Goal: Information Seeking & Learning: Learn about a topic

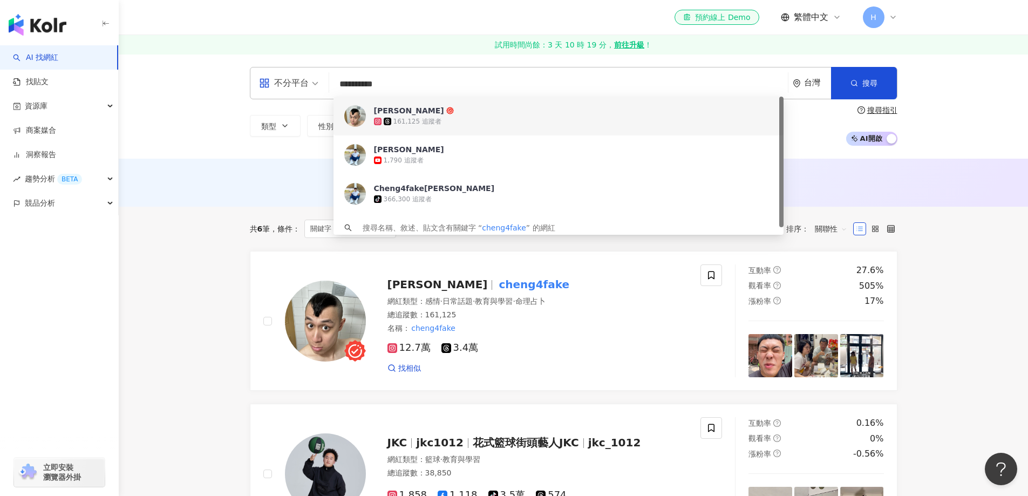
click at [272, 88] on div "**********" at bounding box center [574, 83] width 648 height 32
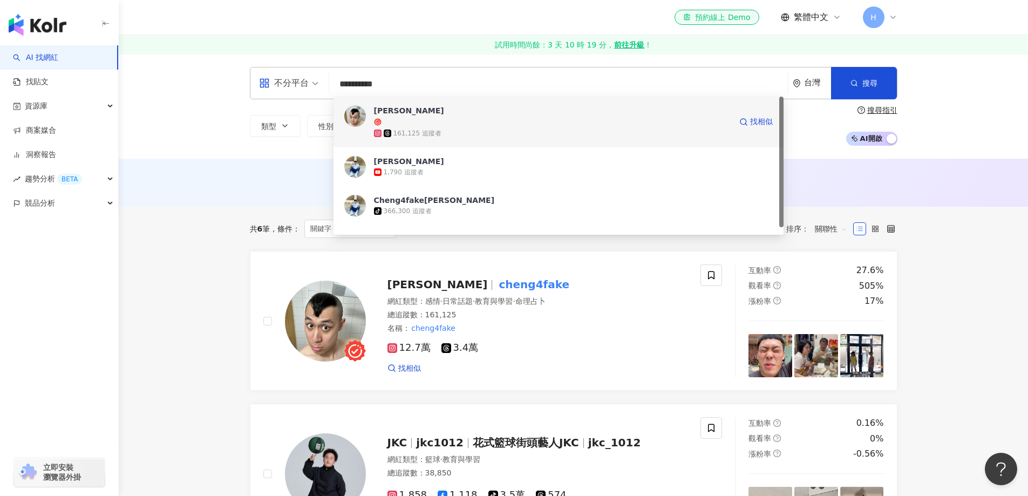
type input "****"
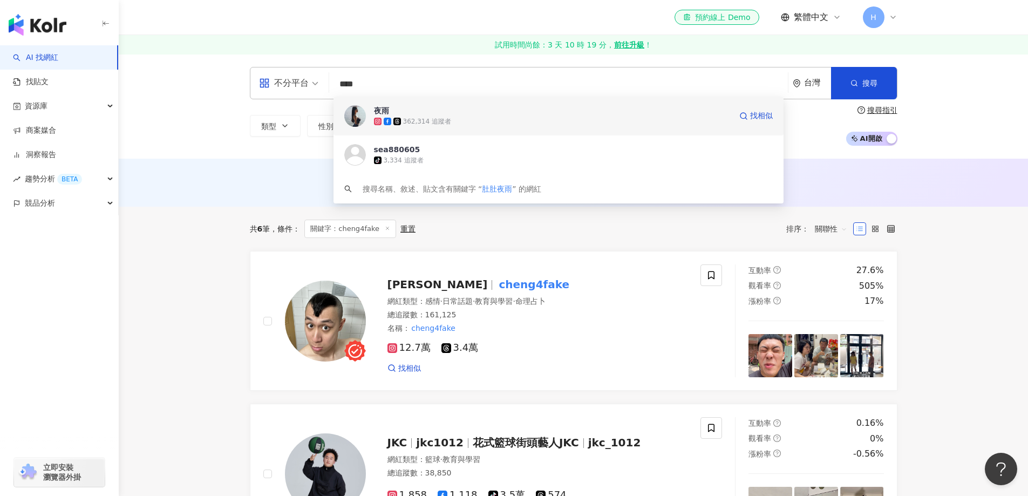
click at [403, 111] on span "夜雨" at bounding box center [552, 110] width 357 height 11
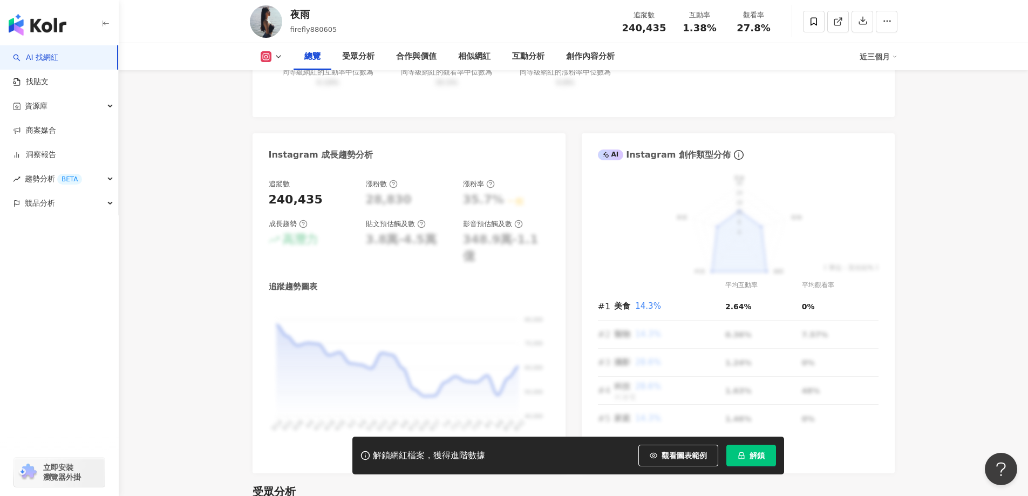
scroll to position [540, 0]
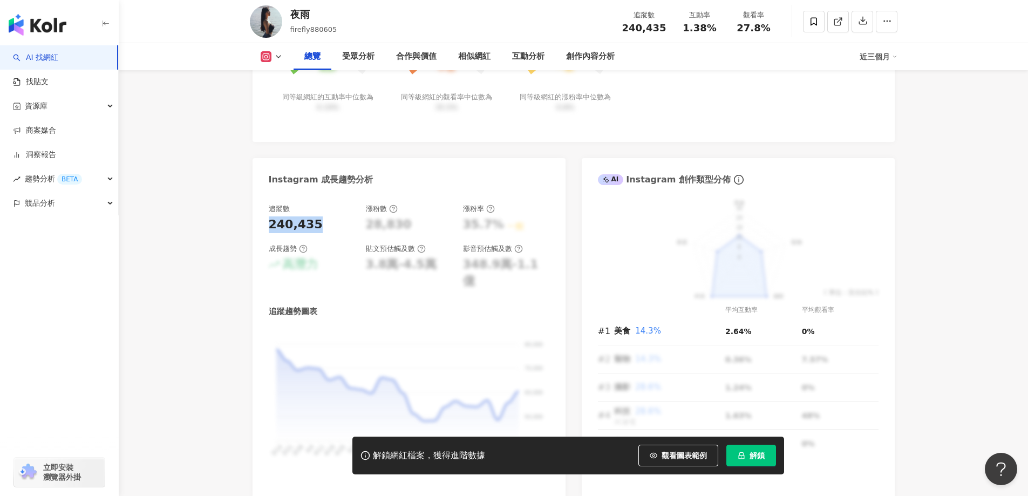
drag, startPoint x: 271, startPoint y: 226, endPoint x: 323, endPoint y: 225, distance: 52.4
click at [323, 225] on div "240,435" at bounding box center [312, 224] width 86 height 17
copy div "240,435"
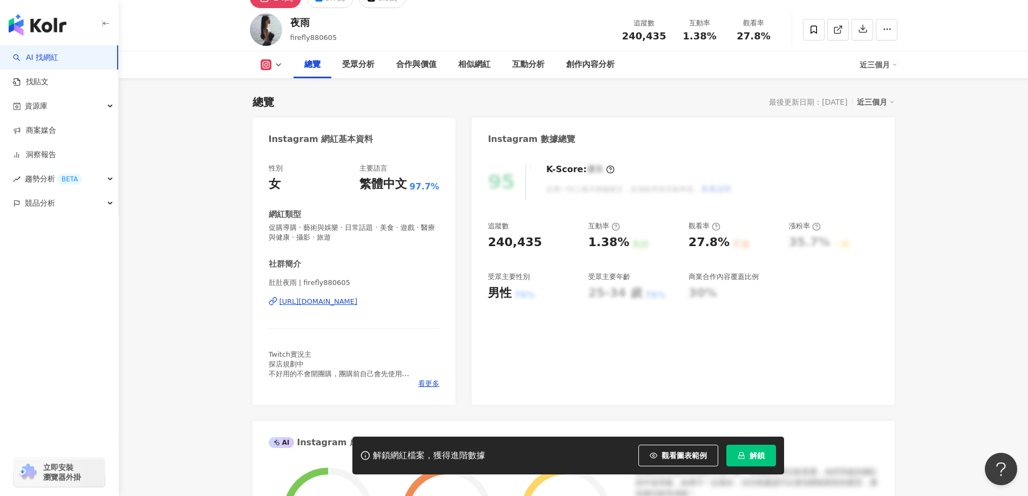
scroll to position [54, 0]
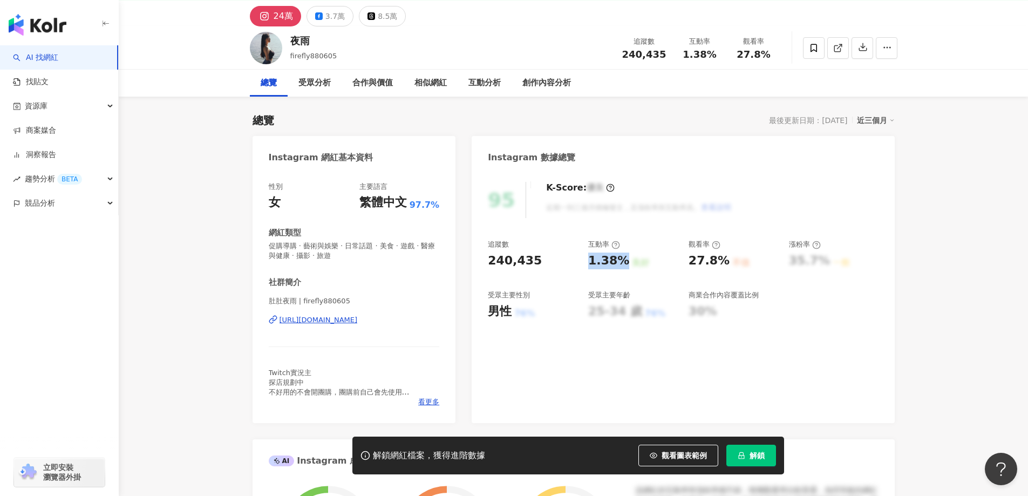
drag, startPoint x: 583, startPoint y: 263, endPoint x: 624, endPoint y: 264, distance: 40.5
click at [624, 264] on div "追蹤數 240,435 互動率 1.38% 良好 觀看率 27.8% 不佳 漲粉率 35.7% 一般 受眾主要性別 男性 76% 受眾主要年齡 25-34 歲…" at bounding box center [683, 280] width 390 height 80
click at [600, 262] on div "1.38%" at bounding box center [608, 261] width 41 height 17
drag, startPoint x: 588, startPoint y: 261, endPoint x: 610, endPoint y: 262, distance: 21.6
click at [610, 262] on div "1.38%" at bounding box center [608, 261] width 41 height 17
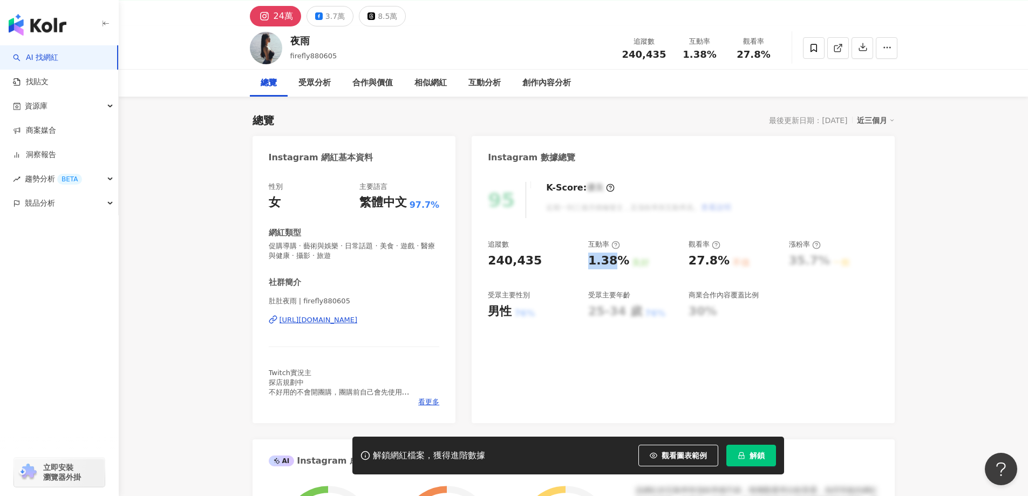
copy div "1.38"
click at [584, 258] on div "追蹤數 240,435 互動率 1.38% 良好 觀看率 27.8% 不佳 漲粉率 35.7% 一般 受眾主要性別 男性 76% 受眾主要年齡 25-34 歲…" at bounding box center [683, 280] width 390 height 80
drag, startPoint x: 586, startPoint y: 259, endPoint x: 622, endPoint y: 262, distance: 36.4
click at [622, 262] on div "追蹤數 240,435 互動率 1.38% 良好 觀看率 27.8% 不佳 漲粉率 35.7% 一般 受眾主要性別 男性 76% 受眾主要年齡 25-34 歲…" at bounding box center [683, 280] width 390 height 80
copy div "1.38%"
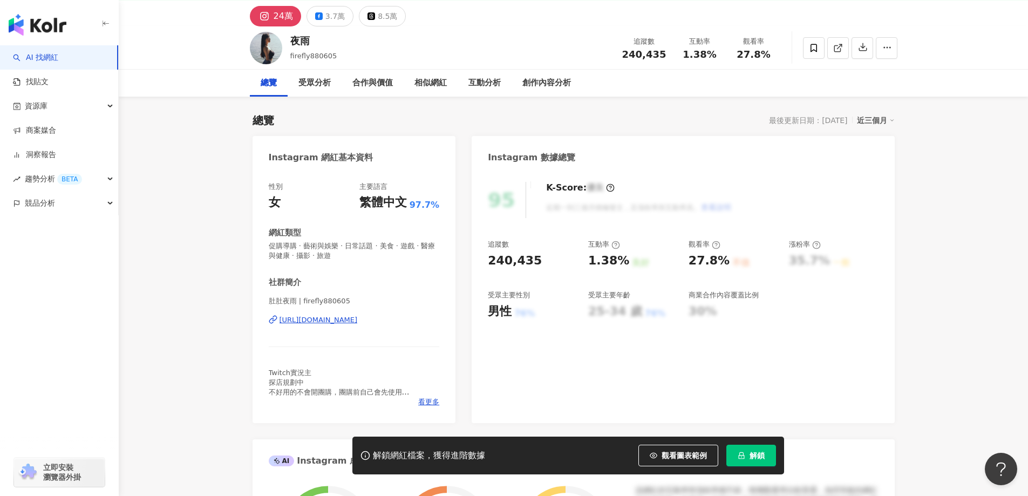
click at [843, 203] on div "95 K-Score : 優良 近期一到三個月積極發文，且漲粉率與互動率高。 查看說明" at bounding box center [683, 200] width 390 height 36
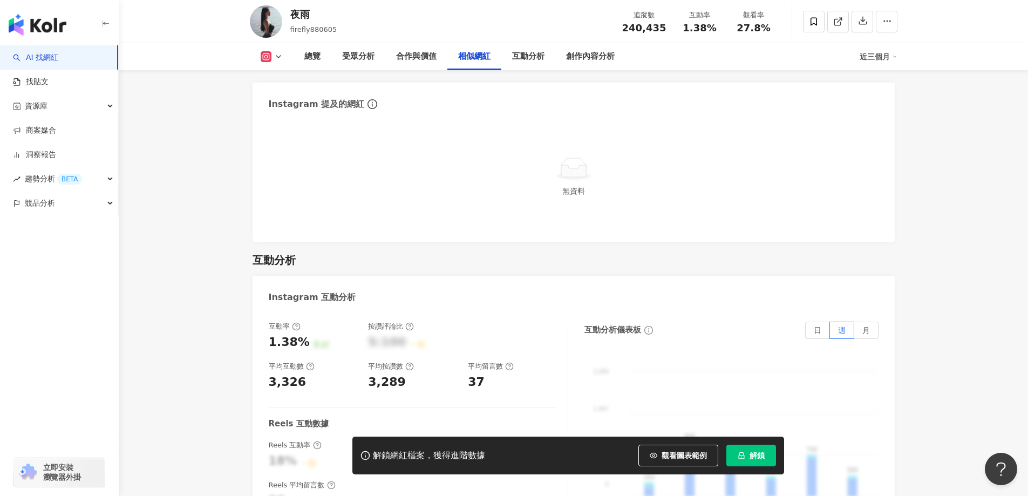
scroll to position [2159, 0]
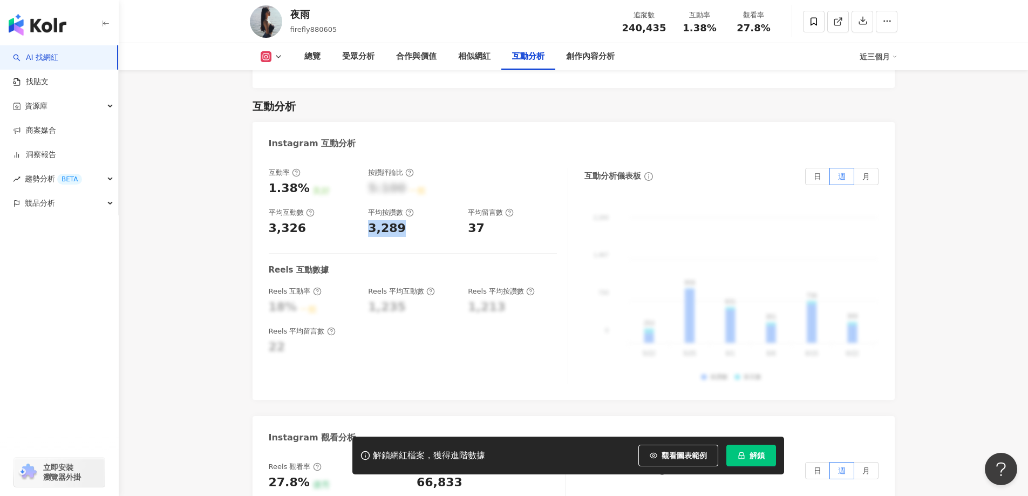
drag, startPoint x: 365, startPoint y: 216, endPoint x: 397, endPoint y: 216, distance: 31.8
click at [397, 216] on div "互動率 1.38% 良好 按讚評論比 5:100 一般 平均互動數 3,326 平均按讚數 3,289 平均留言數 37" at bounding box center [413, 202] width 288 height 69
click at [450, 226] on div "互動率 1.38% 良好 按讚評論比 5:100 一般 平均互動數 3,326 平均按讚數 3,289 平均留言數 37 Reels 互動數據 Reels 互…" at bounding box center [419, 276] width 300 height 216
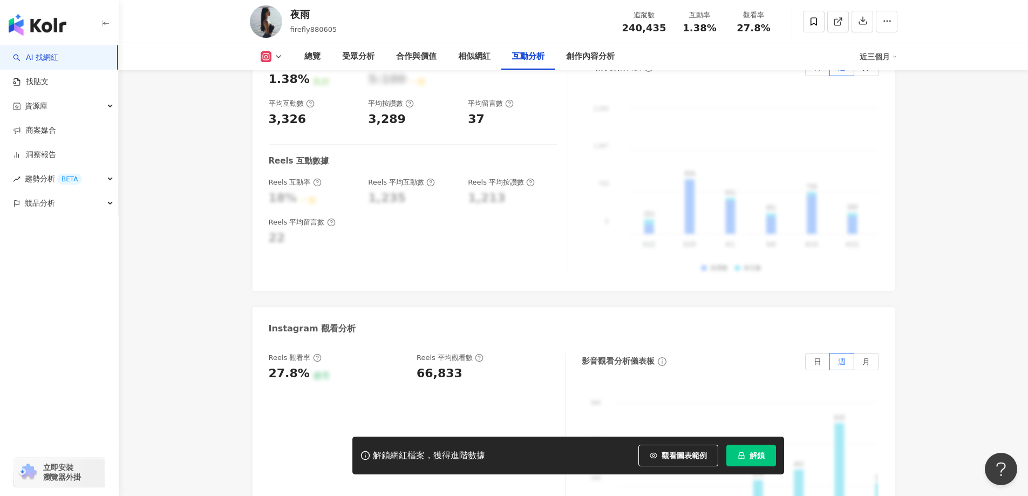
scroll to position [2483, 0]
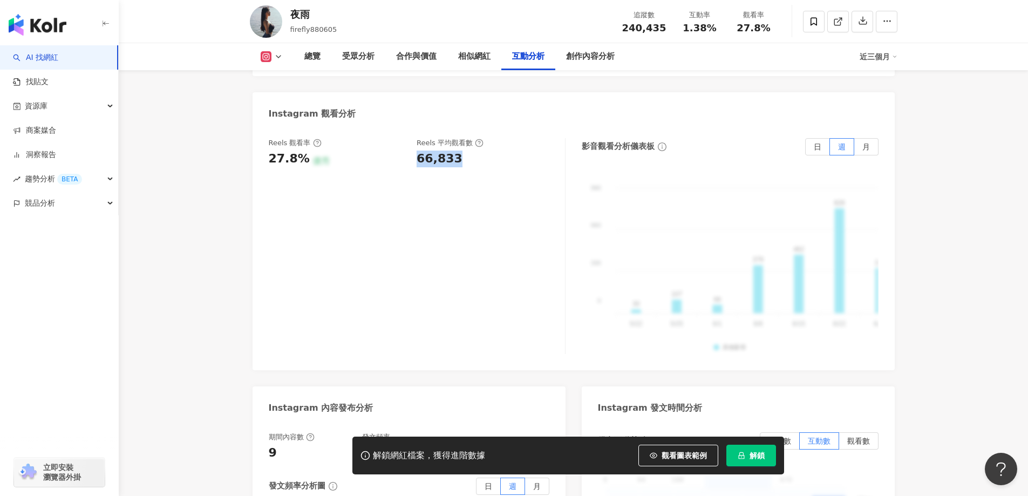
drag, startPoint x: 418, startPoint y: 145, endPoint x: 473, endPoint y: 147, distance: 55.1
click at [473, 151] on div "66,833" at bounding box center [486, 159] width 138 height 17
copy div "66,833"
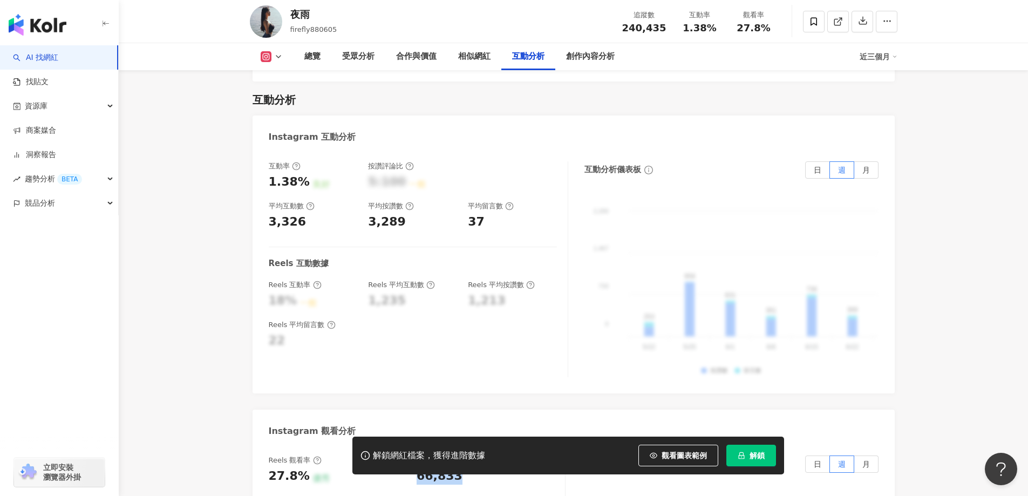
scroll to position [2159, 0]
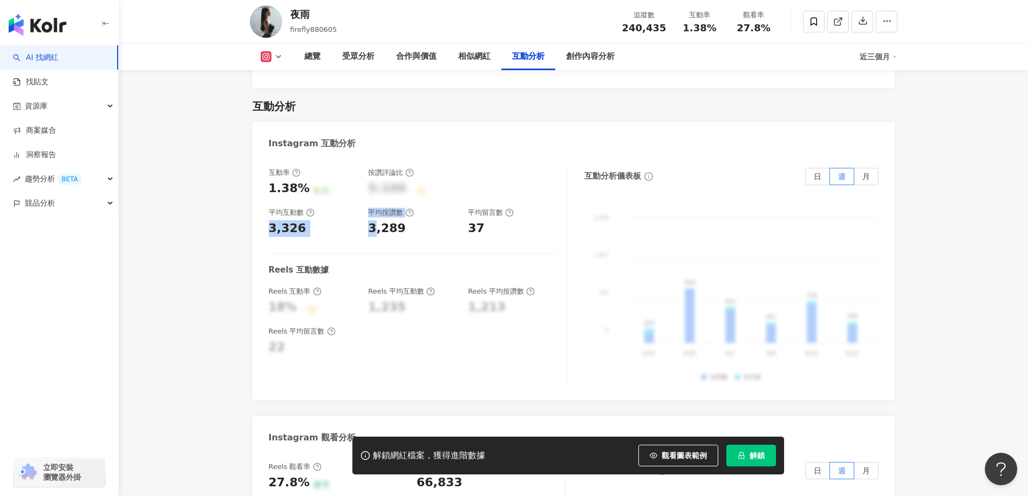
drag, startPoint x: 270, startPoint y: 216, endPoint x: 416, endPoint y: 216, distance: 145.7
click at [390, 214] on div "互動率 1.38% 良好 按讚評論比 5:100 一般 平均互動數 3,326 平均按讚數 3,289 平均留言數 37 Reels 互動數據 Reels 互…" at bounding box center [574, 278] width 642 height 243
click at [516, 221] on div "互動率 1.38% 良好 按讚評論比 5:100 一般 平均互動數 3,326 平均按讚數 3,289 平均留言數 37 Reels 互動數據 Reels 互…" at bounding box center [419, 276] width 300 height 216
drag, startPoint x: 517, startPoint y: 215, endPoint x: 257, endPoint y: 220, distance: 260.2
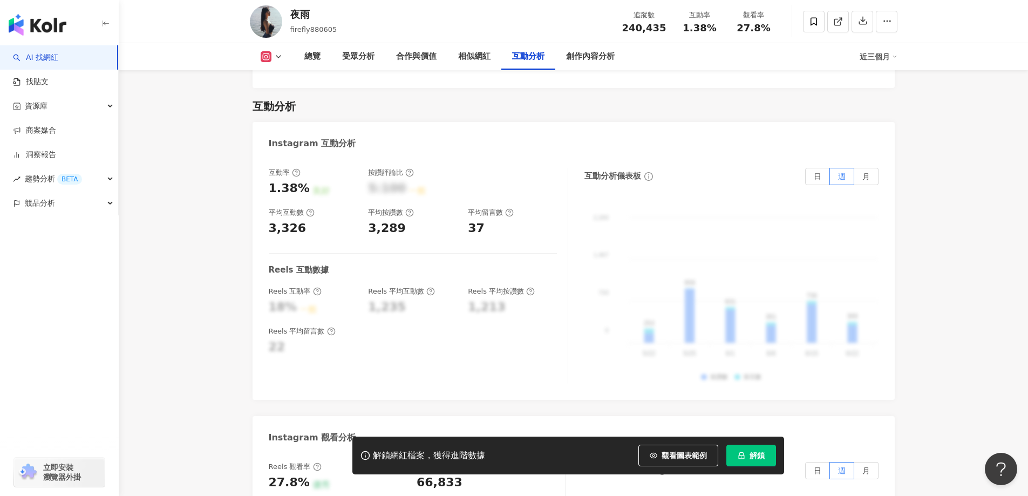
click at [397, 230] on div "互動率 1.38% 良好 按讚評論比 5:100 一般 平均互動數 3,326 平均按讚數 3,289 平均留言數 37 Reels 互動數據 Reels 互…" at bounding box center [419, 276] width 300 height 216
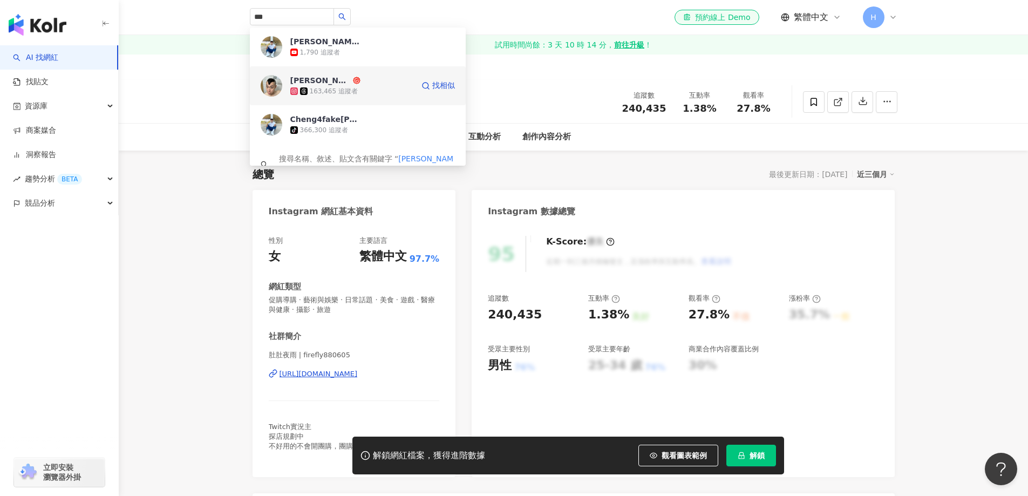
click at [317, 86] on div "163,465 追蹤者" at bounding box center [351, 91] width 123 height 11
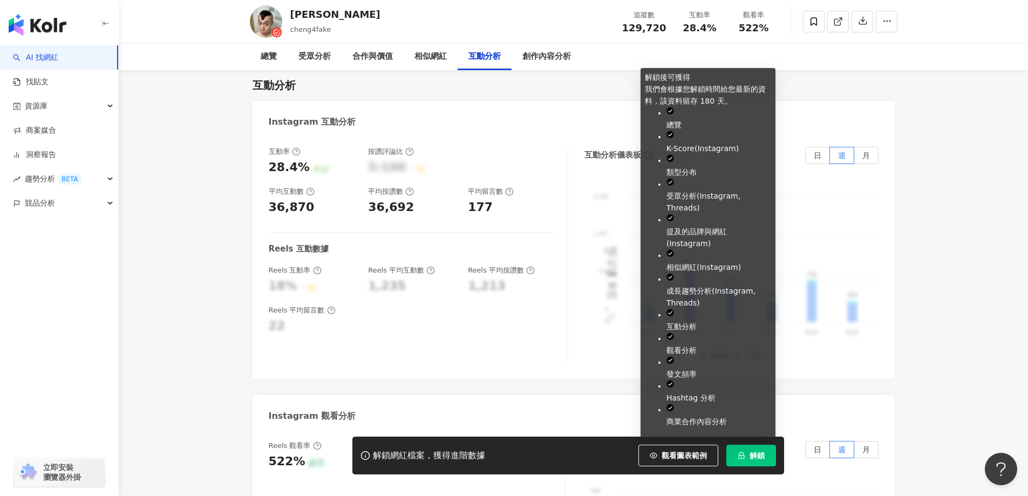
click at [760, 462] on button "解鎖" at bounding box center [751, 456] width 50 height 22
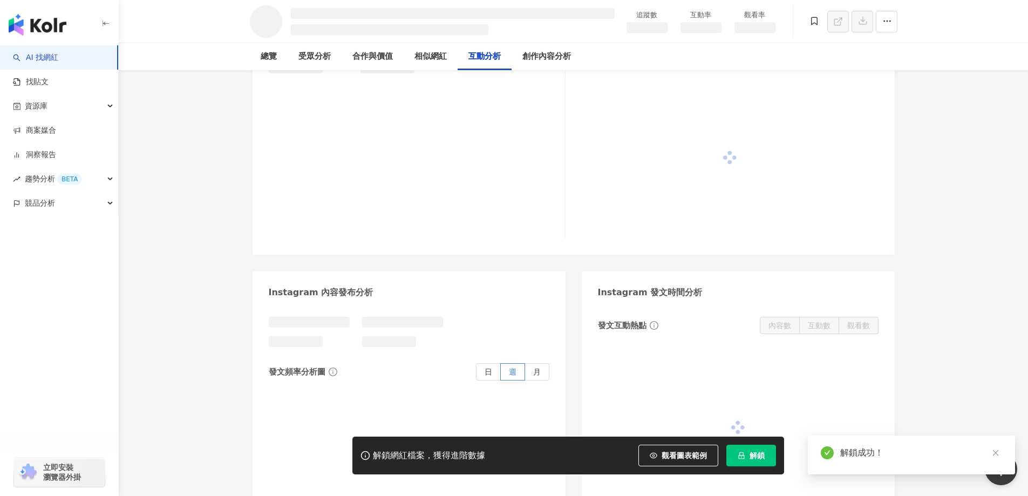
scroll to position [1880, 0]
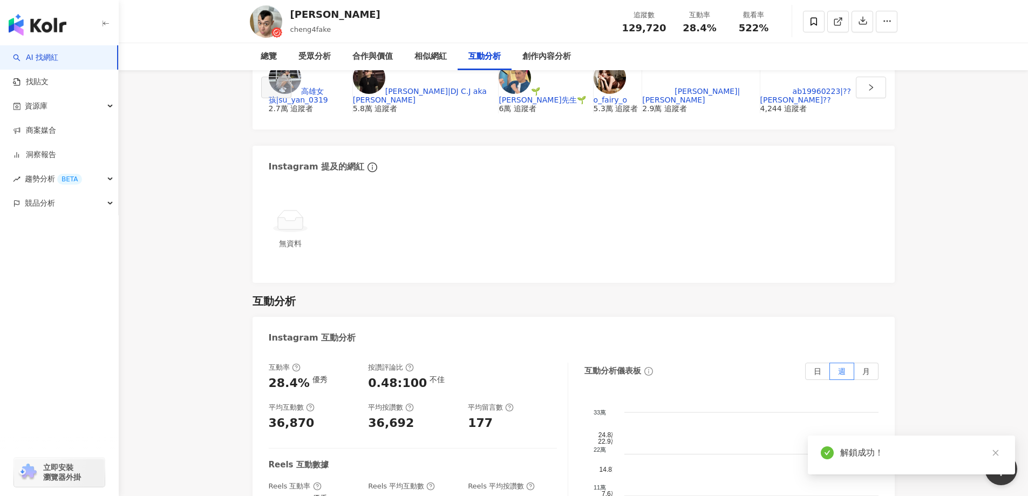
scroll to position [2105, 0]
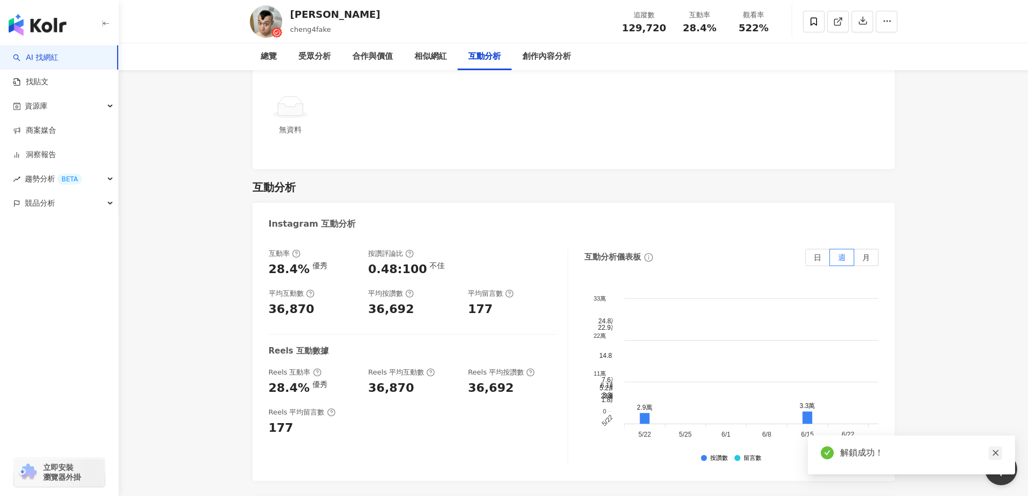
click at [995, 453] on icon "close" at bounding box center [996, 453] width 8 height 8
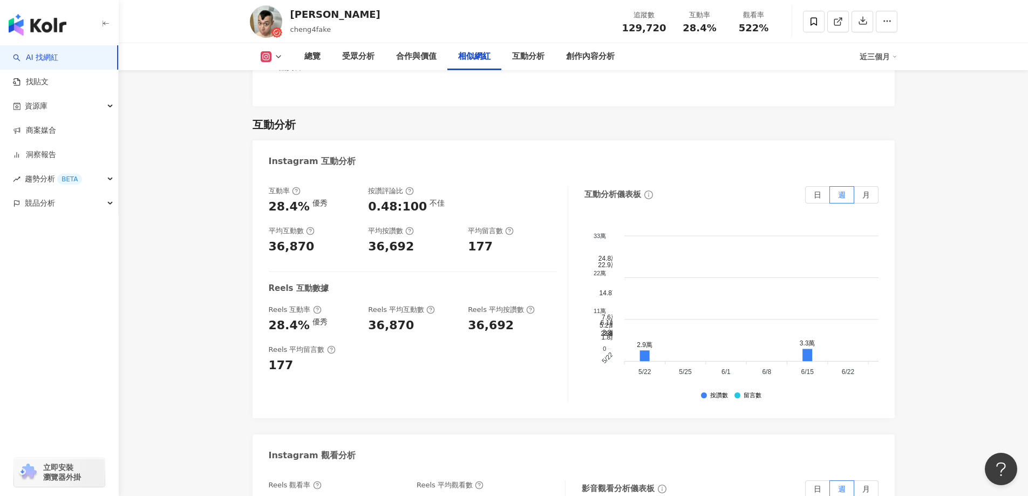
scroll to position [2213, 0]
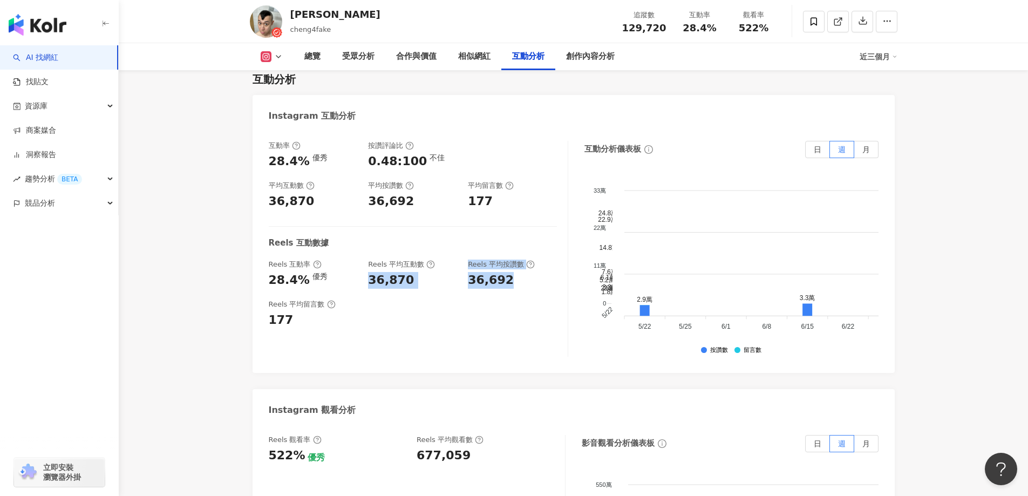
drag, startPoint x: 369, startPoint y: 207, endPoint x: 527, endPoint y: 212, distance: 158.2
click at [527, 260] on div "Reels 互動率 28.4% 優秀 Reels 平均互動數 36,870 Reels 平均按讚數 36,692" at bounding box center [413, 274] width 288 height 29
click at [493, 264] on div "互動率 28.4% 優秀 按讚評論比 0.48:100 不佳 平均互動數 36,870 平均按讚數 36,692 平均留言數 177 Reels 互動數據 R…" at bounding box center [419, 249] width 300 height 216
drag, startPoint x: 369, startPoint y: 208, endPoint x: 527, endPoint y: 212, distance: 158.7
click at [527, 260] on div "Reels 互動率 28.4% 優秀 Reels 平均互動數 36,870 Reels 平均按讚數 36,692" at bounding box center [413, 274] width 288 height 29
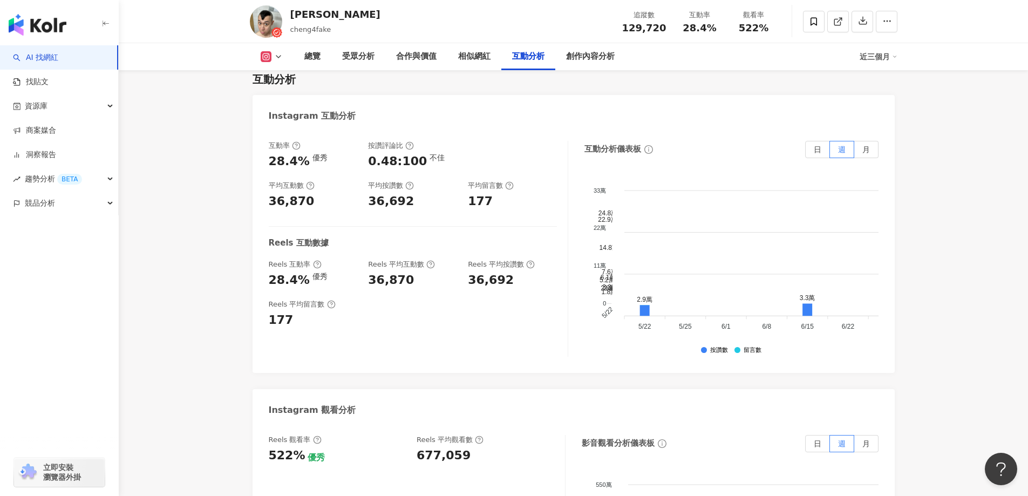
click at [539, 300] on div "Reels 平均留言數 177" at bounding box center [413, 314] width 288 height 29
drag, startPoint x: 270, startPoint y: 208, endPoint x: 291, endPoint y: 209, distance: 21.1
click at [291, 272] on div "28.4%" at bounding box center [289, 280] width 41 height 17
copy div "28.4"
click at [518, 262] on div "互動率 28.4% 優秀 按讚評論比 0.48:100 不佳 平均互動數 36,870 平均按讚數 36,692 平均留言數 177 Reels 互動數據 R…" at bounding box center [419, 249] width 300 height 216
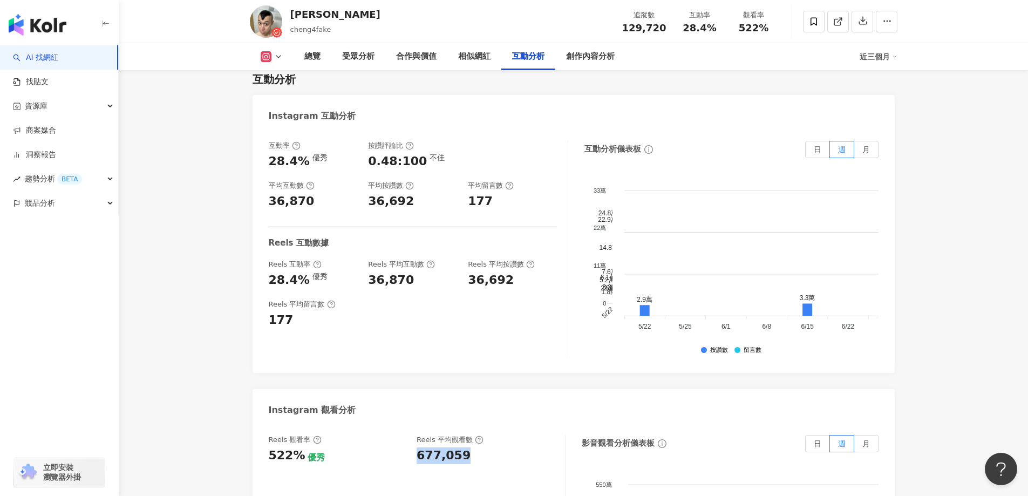
drag, startPoint x: 418, startPoint y: 382, endPoint x: 475, endPoint y: 383, distance: 57.2
click at [475, 447] on div "677,059" at bounding box center [486, 455] width 138 height 17
copy div "677,059"
click at [498, 272] on div "36,692" at bounding box center [491, 280] width 46 height 17
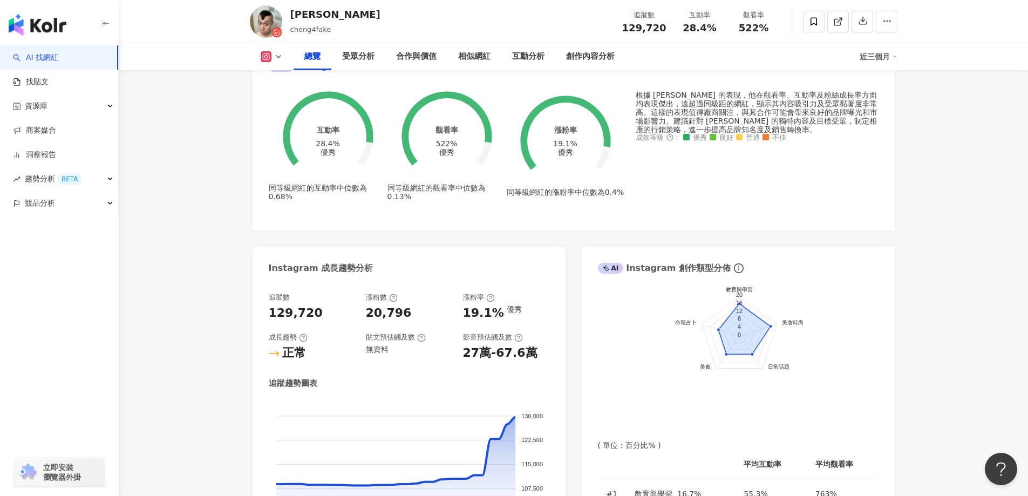
scroll to position [540, 0]
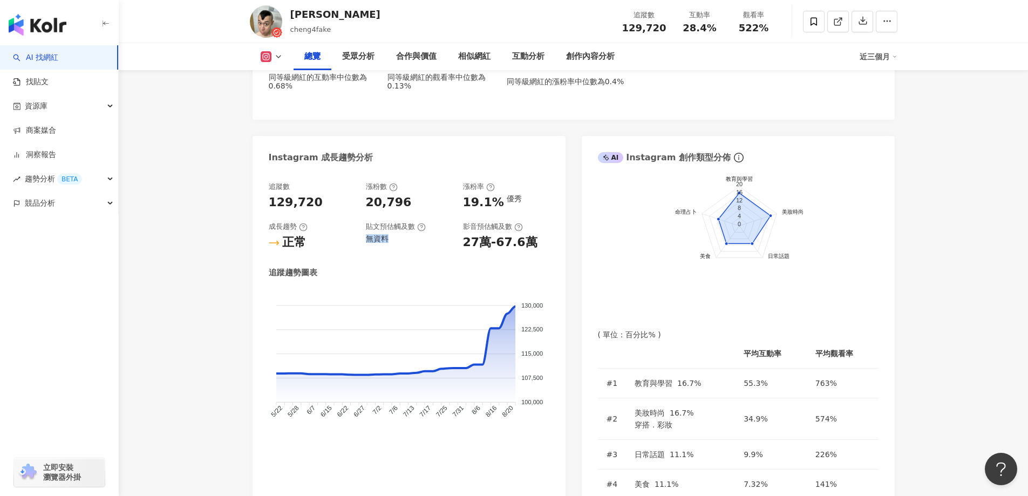
drag, startPoint x: 365, startPoint y: 248, endPoint x: 410, endPoint y: 248, distance: 44.8
click at [410, 248] on div "追蹤數 129,720 漲粉數 20,796 漲粉率 19.1% 優秀 成長趨勢 正常 貼文預估觸及數 無資料 影音預估觸及數 27萬-67.6萬" at bounding box center [409, 216] width 281 height 69
click at [508, 248] on div "27萬-67.6萬" at bounding box center [500, 242] width 74 height 17
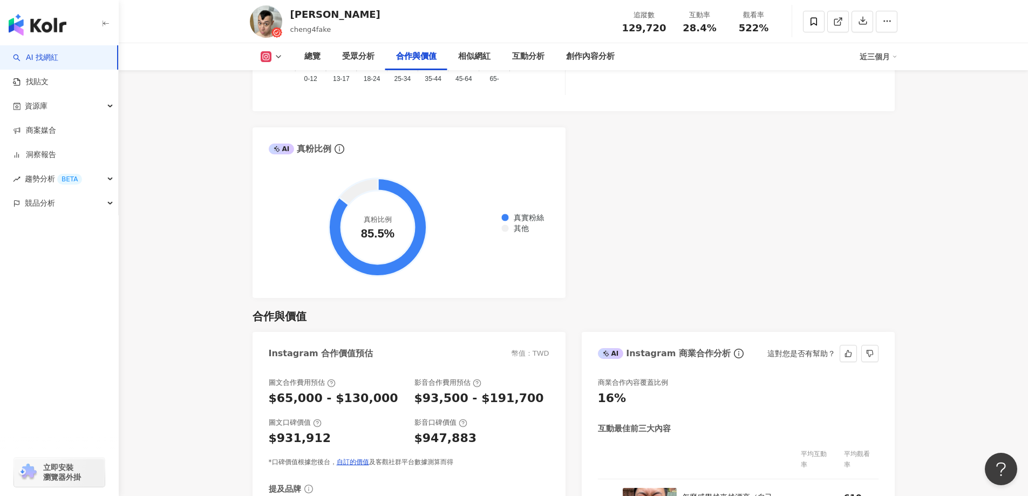
scroll to position [1511, 0]
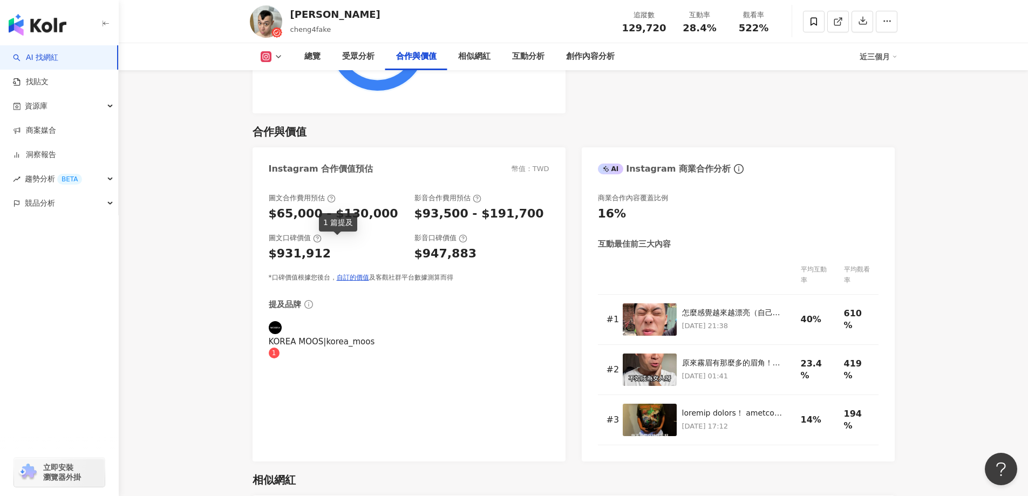
click at [371, 336] on div "KOREA MOOS|korea_moos" at bounding box center [338, 342] width 138 height 12
type input "**********"
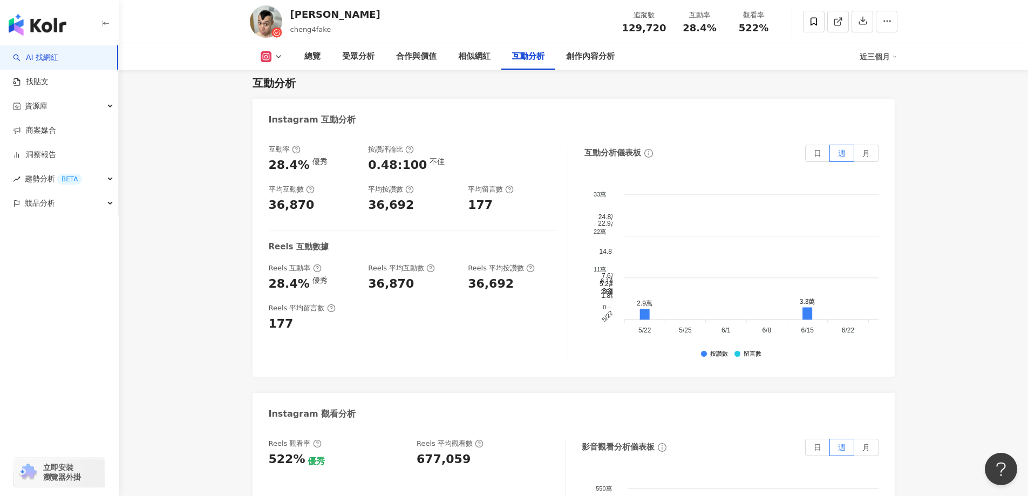
scroll to position [2130, 0]
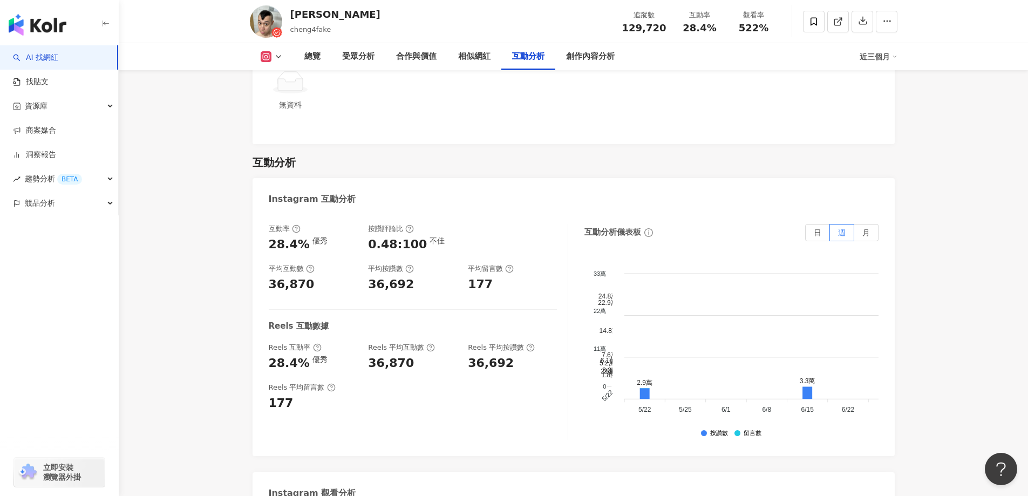
click at [75, 478] on span "立即安裝 瀏覽器外掛" at bounding box center [62, 472] width 38 height 19
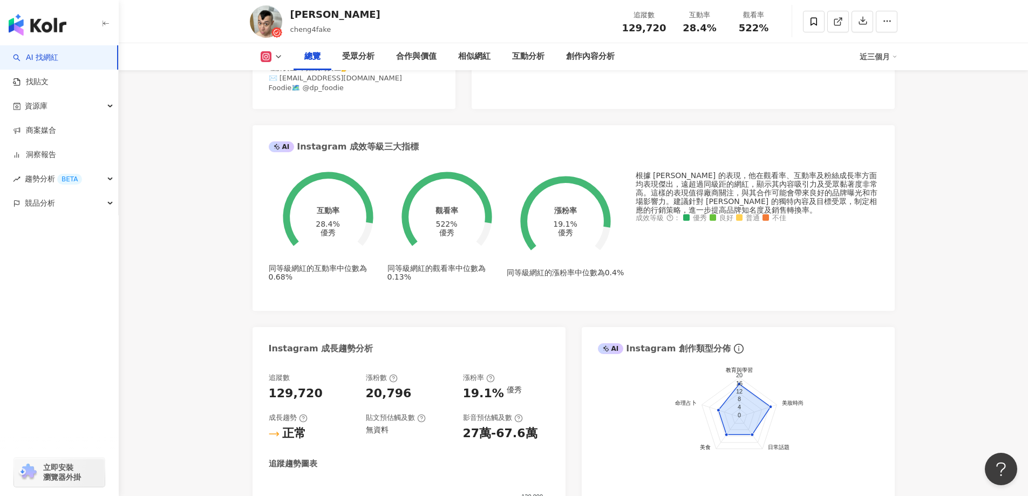
scroll to position [0, 0]
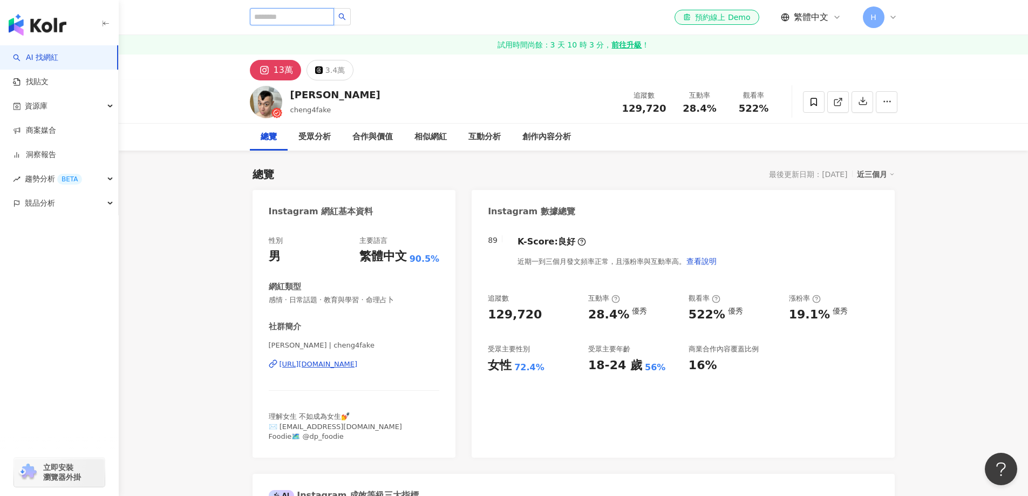
click at [316, 17] on input "search" at bounding box center [292, 16] width 84 height 17
paste input "**"
type input "**"
click at [346, 15] on icon "loading" at bounding box center [342, 17] width 8 height 8
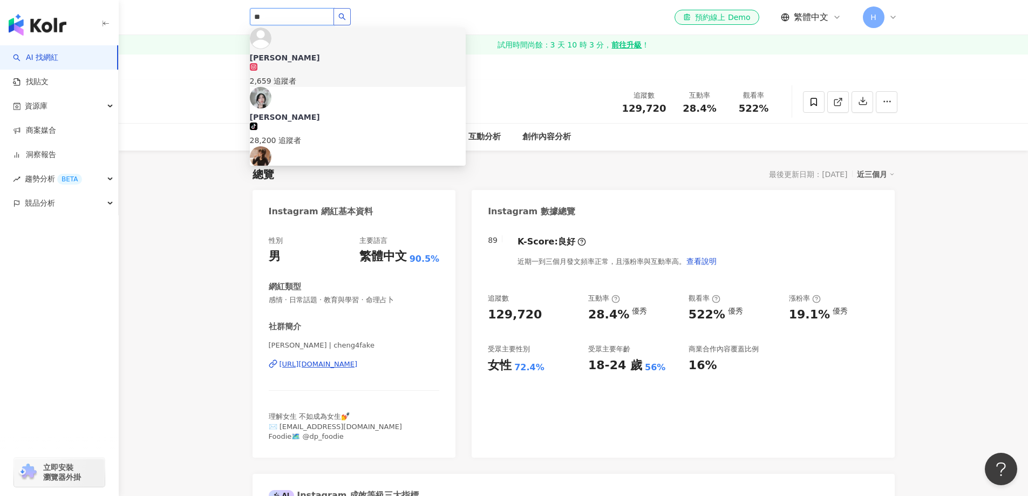
click at [351, 18] on button "button" at bounding box center [342, 16] width 17 height 17
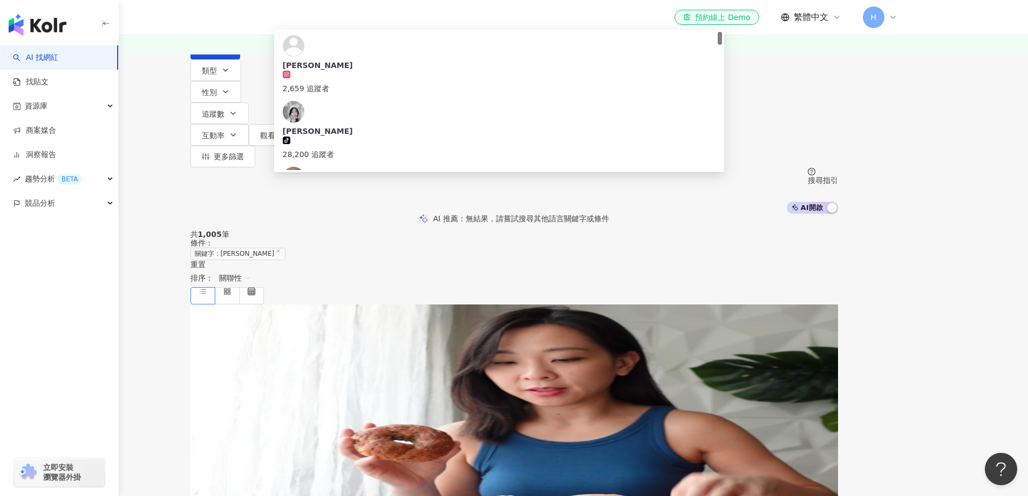
drag, startPoint x: 387, startPoint y: 83, endPoint x: 296, endPoint y: 83, distance: 90.7
click at [296, 59] on div "不分平台 ** 台灣 搜尋 9b6f606f-1e32-402a-8fed-da75cbf80fa8 小冰 2,659 追蹤者 小冰 tiktok-icon …" at bounding box center [515, 29] width 648 height 59
paste input "**********"
type input "**********"
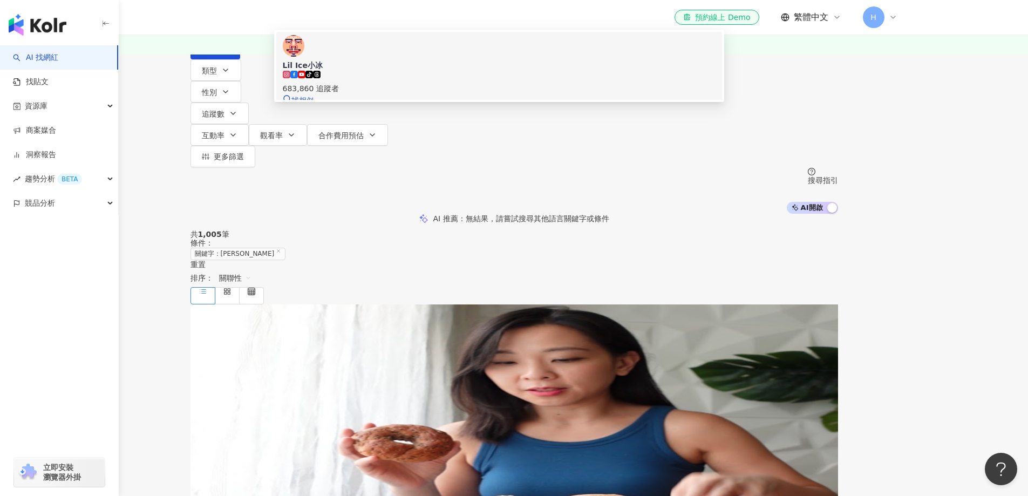
click at [304, 57] on img at bounding box center [294, 46] width 22 height 22
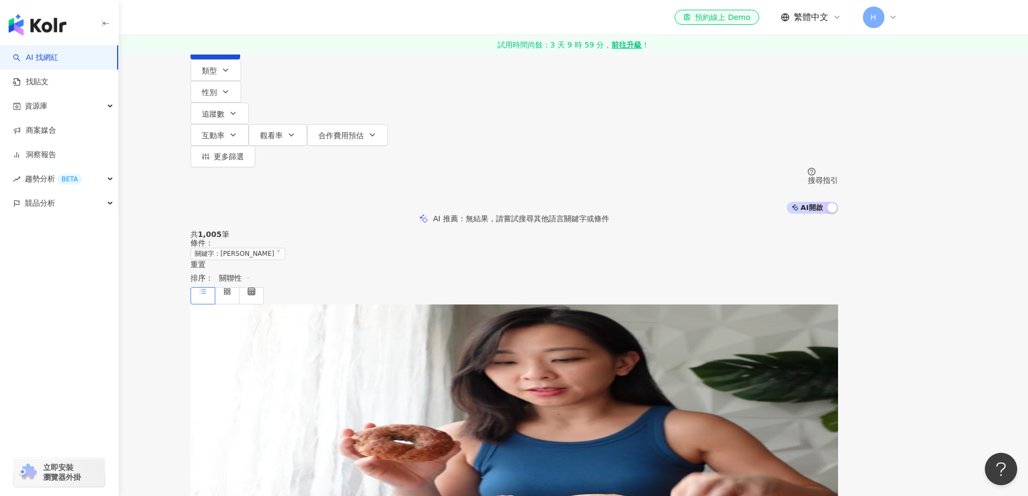
click at [348, 21] on input "search" at bounding box center [303, 10] width 87 height 21
paste input "***"
type input "***"
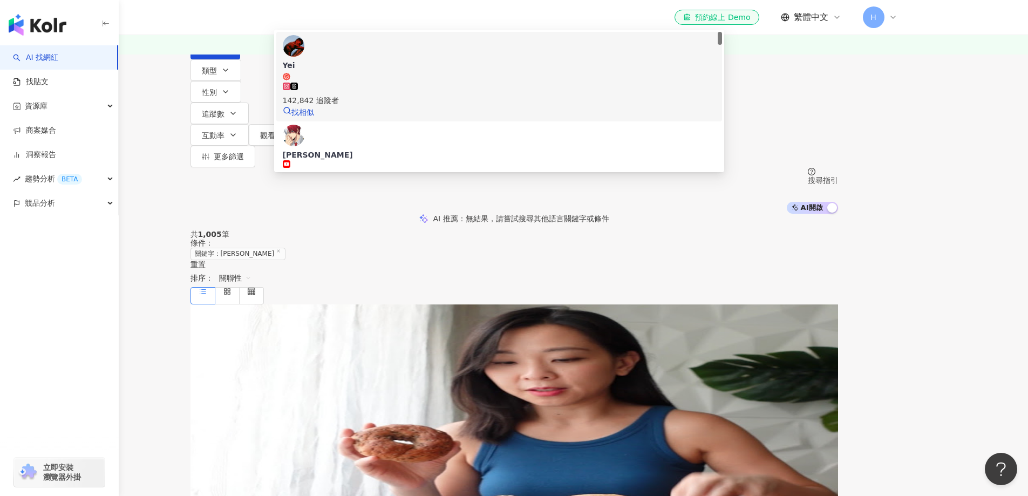
click at [406, 106] on div "142,842 追蹤者" at bounding box center [499, 95] width 433 height 24
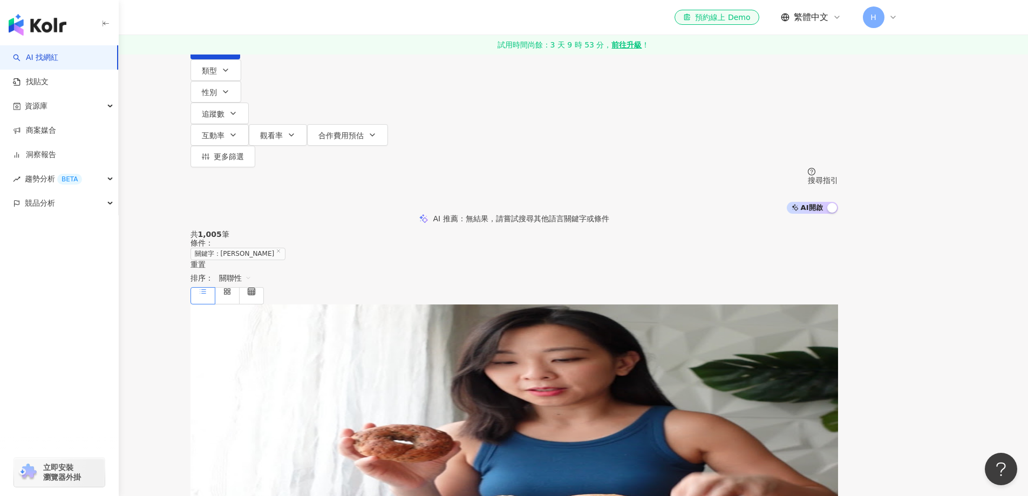
click at [348, 21] on input "search" at bounding box center [303, 10] width 87 height 21
paste input "**********"
type input "**********"
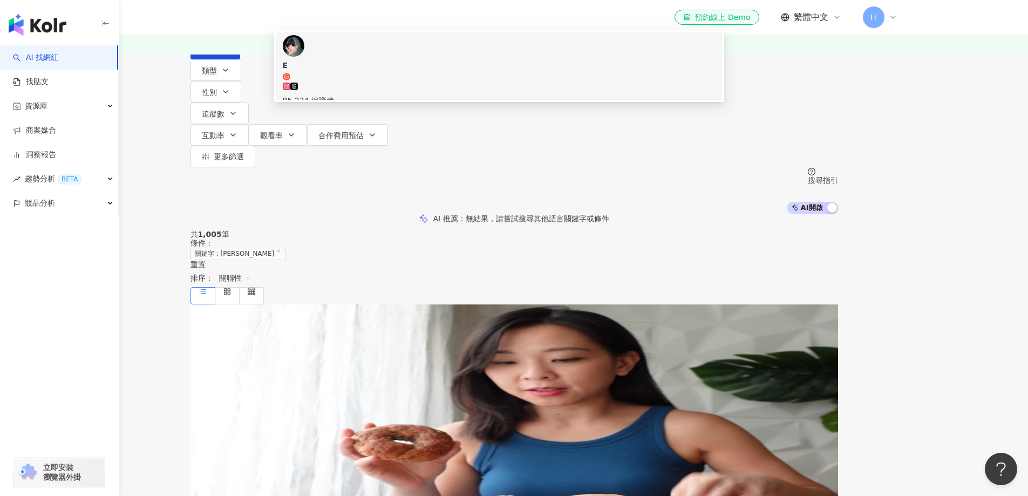
click at [467, 81] on span "E" at bounding box center [499, 70] width 433 height 21
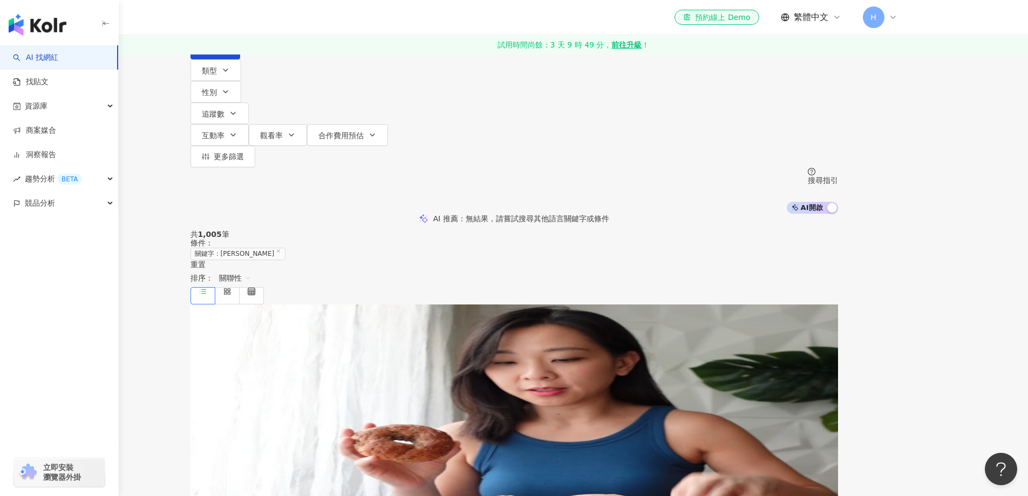
paste input "*****"
type input "*****"
click at [348, 21] on input "*****" at bounding box center [303, 10] width 87 height 21
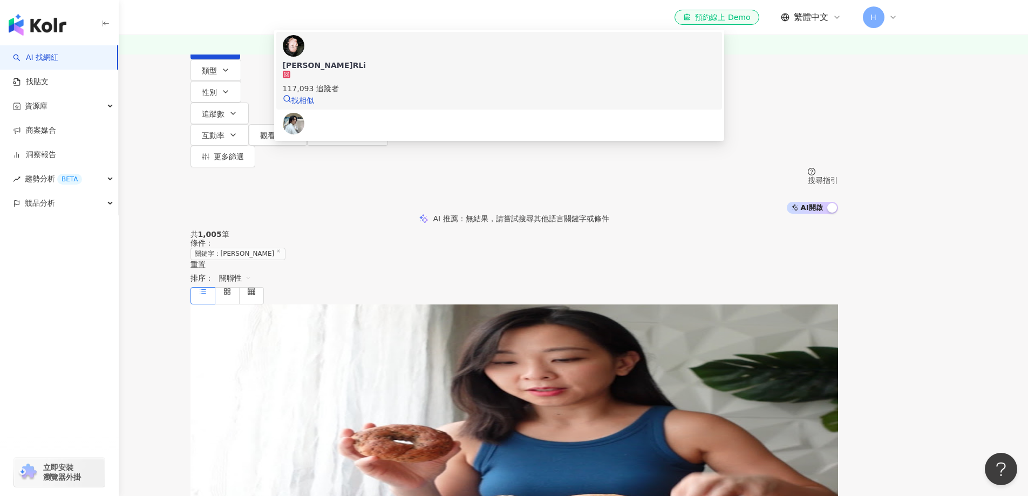
click at [304, 57] on img at bounding box center [294, 46] width 22 height 22
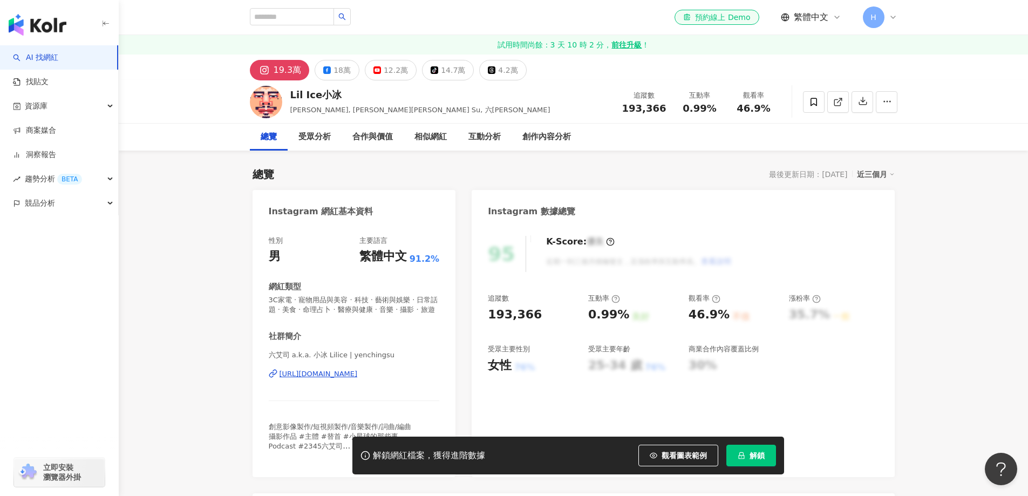
scroll to position [108, 0]
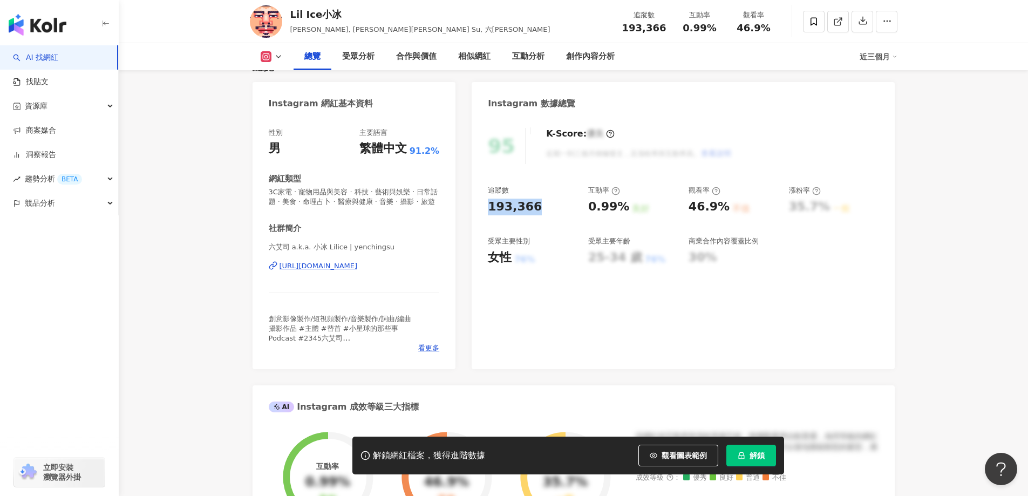
drag, startPoint x: 489, startPoint y: 209, endPoint x: 542, endPoint y: 208, distance: 52.9
click at [542, 208] on div "193,366" at bounding box center [533, 207] width 90 height 17
copy div "193,366"
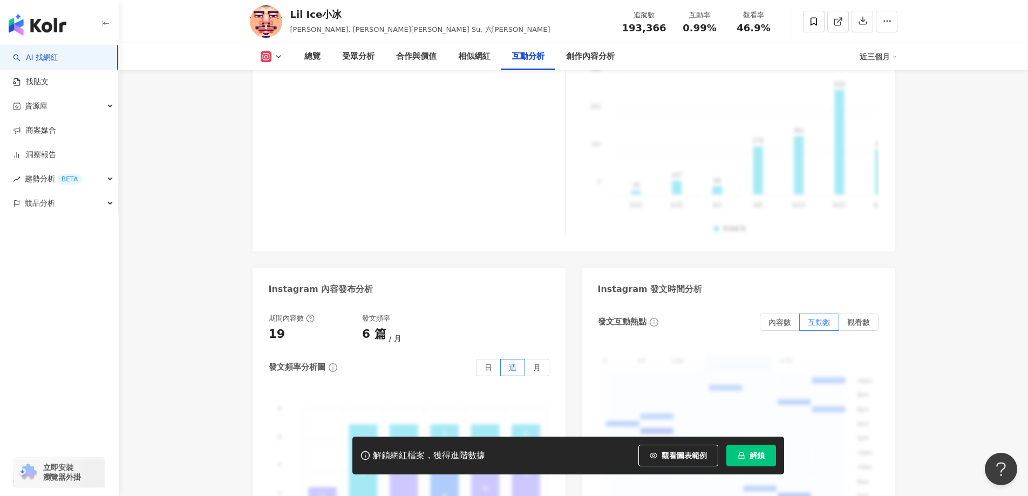
scroll to position [2513, 0]
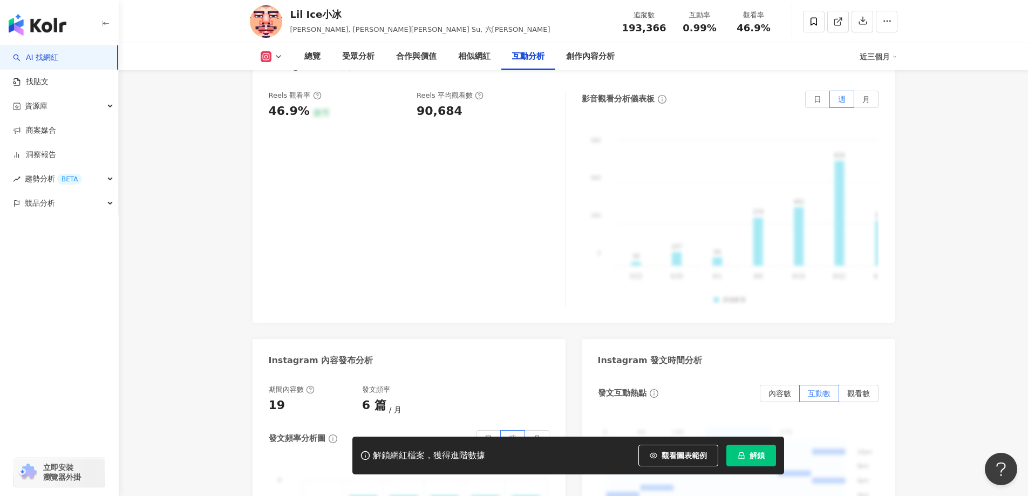
click at [752, 456] on span "解鎖" at bounding box center [757, 455] width 15 height 9
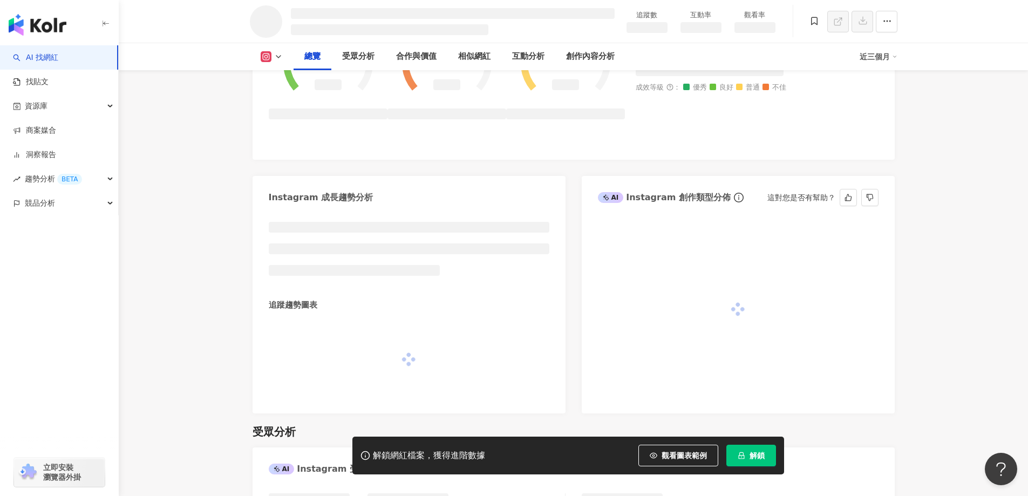
scroll to position [481, 0]
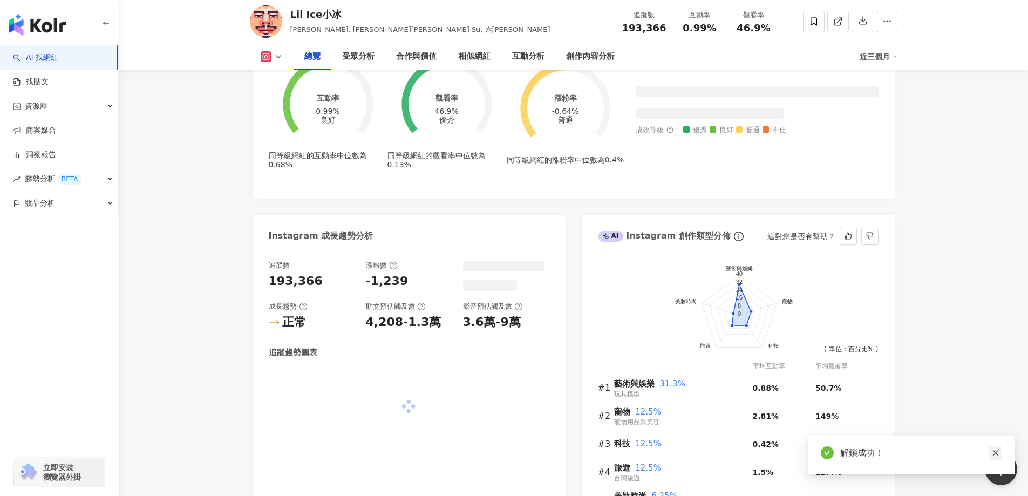
click at [995, 452] on icon "close" at bounding box center [996, 453] width 8 height 8
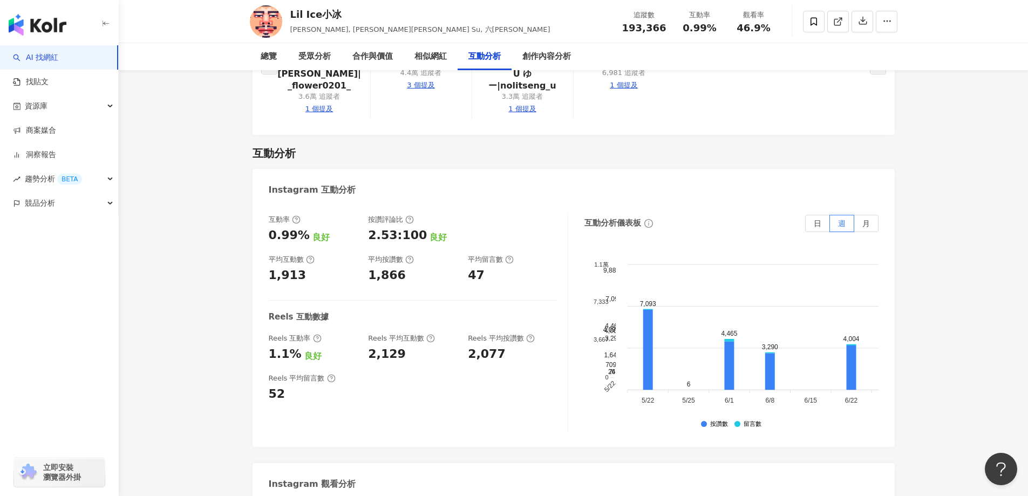
scroll to position [2159, 0]
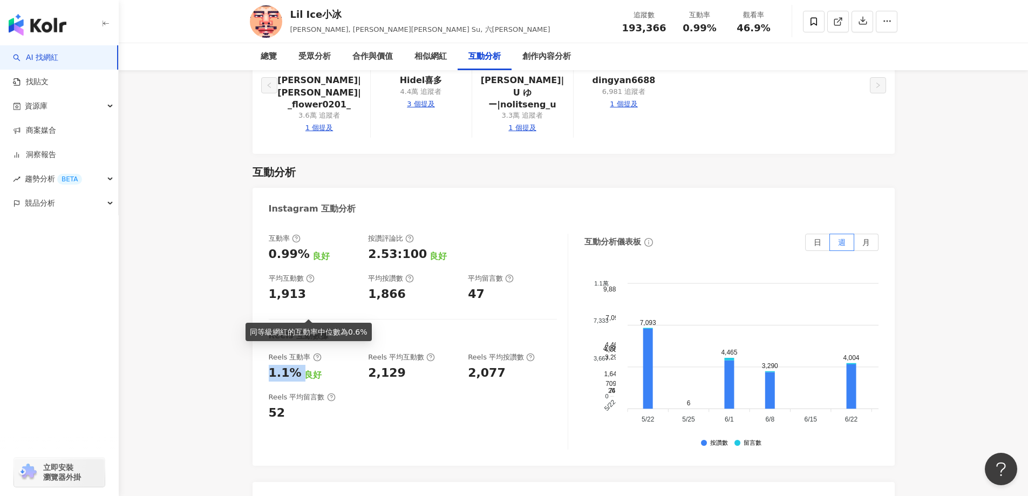
drag, startPoint x: 269, startPoint y: 311, endPoint x: 301, endPoint y: 310, distance: 31.3
click at [301, 365] on div "1.1% 良好" at bounding box center [313, 373] width 89 height 17
copy div "1.1%"
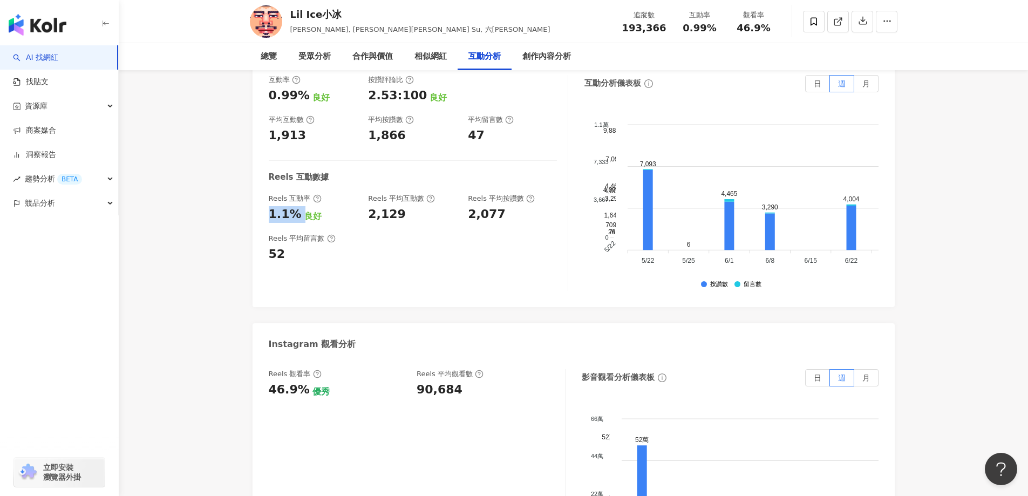
scroll to position [2321, 0]
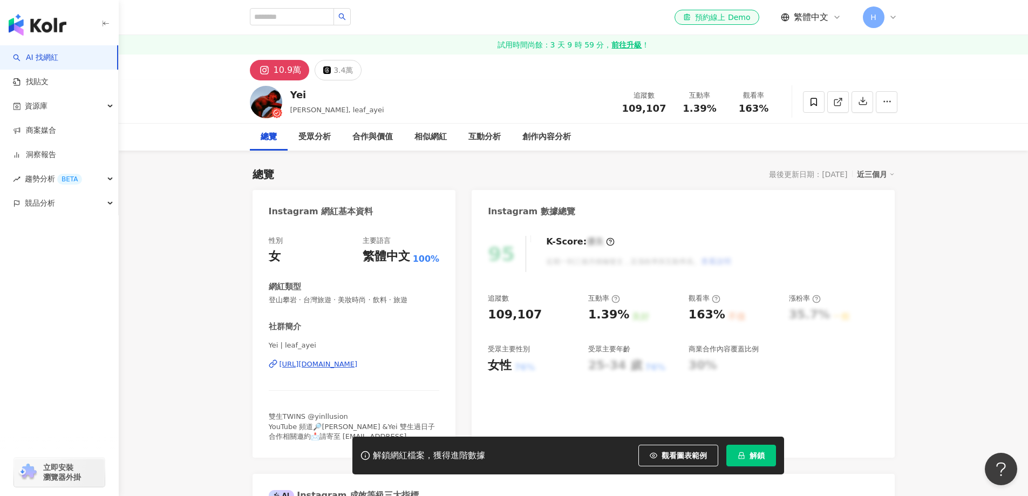
drag, startPoint x: 485, startPoint y: 312, endPoint x: 541, endPoint y: 312, distance: 56.1
click at [541, 312] on div "95 K-Score : 優良 近期一到三個月積極發文，且漲粉率與互動率高。 查看說明 追蹤數 109,107 互動率 1.39% 良好 觀看率 163% 不…" at bounding box center [683, 341] width 423 height 233
drag, startPoint x: 289, startPoint y: 95, endPoint x: 321, endPoint y: 95, distance: 32.4
click at [321, 95] on div "Yei 鄭湘燁, leaf_ayei 追蹤數 109,107 互動率 1.39% 觀看率 163%" at bounding box center [573, 101] width 691 height 43
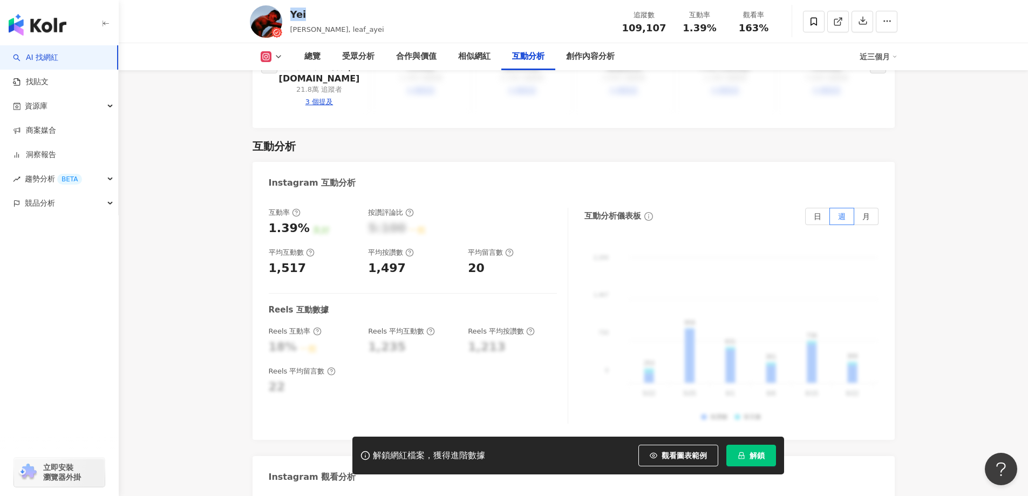
scroll to position [2159, 0]
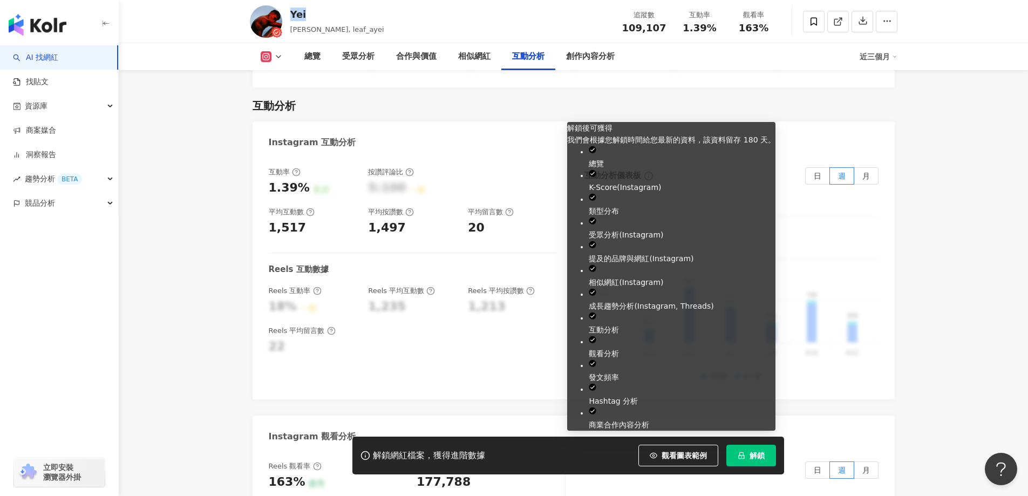
click at [760, 462] on button "解鎖" at bounding box center [751, 456] width 50 height 22
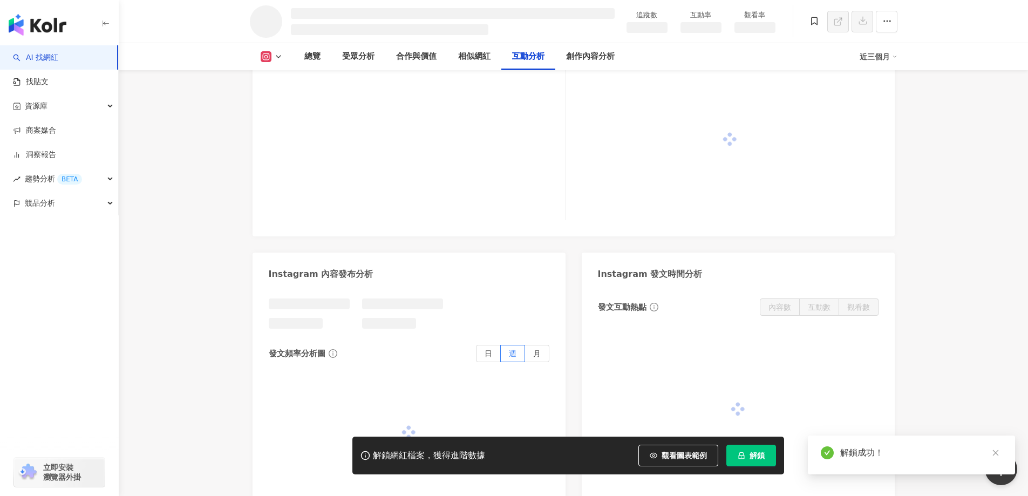
scroll to position [1976, 0]
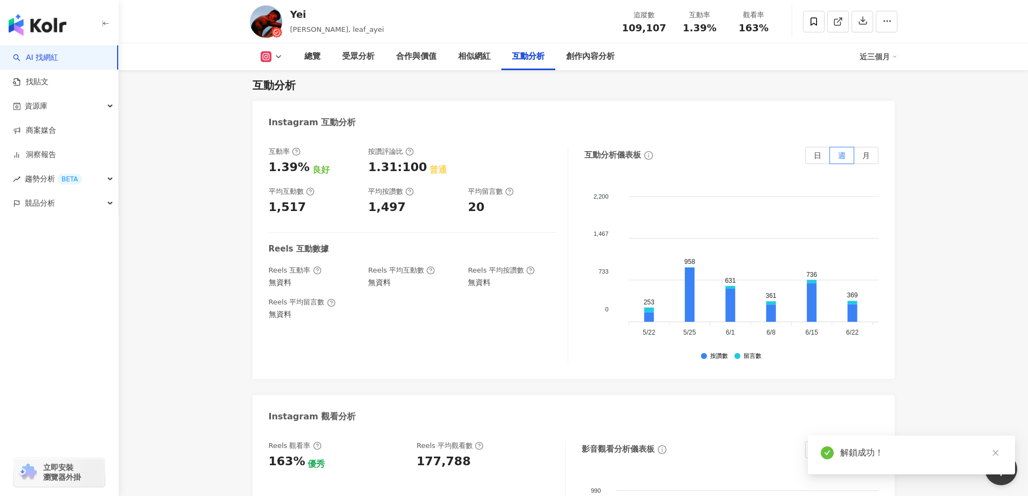
scroll to position [2111, 0]
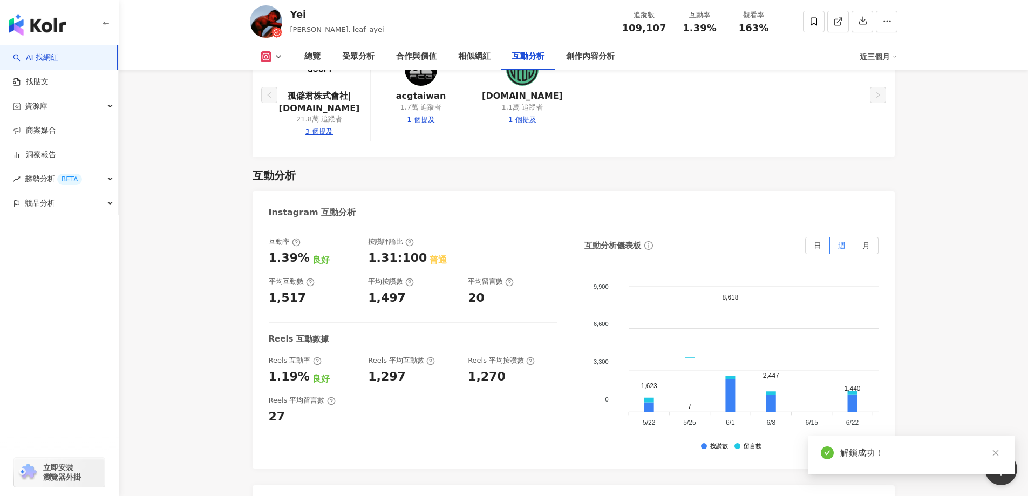
click at [303, 226] on div "互動率 1.39% 良好 按讚評論比 1.31:100 普通 平均互動數 1,517 平均按讚數 1,497 平均留言數 20 Reels 互動數據 Reel…" at bounding box center [574, 347] width 642 height 243
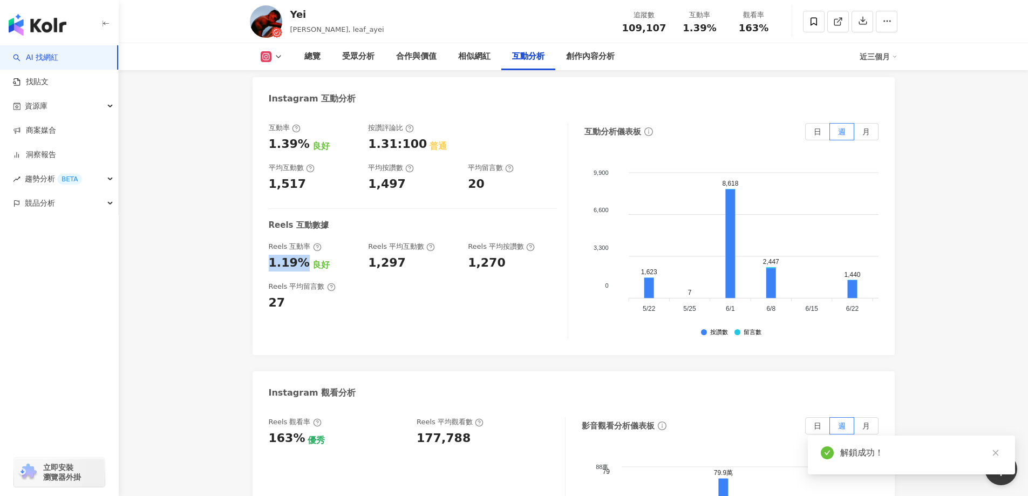
click at [327, 283] on icon at bounding box center [331, 287] width 9 height 9
click at [302, 213] on div "互動率 1.39% 良好 按讚評論比 1.31:100 普通 平均互動數 1,517 平均按讚數 1,497 平均留言數 20 Reels 互動數據 Reel…" at bounding box center [574, 233] width 642 height 243
click at [418, 275] on div "互動率 1.39% 良好 按讚評論比 1.31:100 普通 平均互動數 1,517 平均按讚數 1,497 平均留言數 20 Reels 互動數據 Reel…" at bounding box center [419, 231] width 300 height 216
drag, startPoint x: 270, startPoint y: 216, endPoint x: 305, endPoint y: 215, distance: 35.1
click at [305, 255] on div "1.19% 良好" at bounding box center [313, 263] width 89 height 17
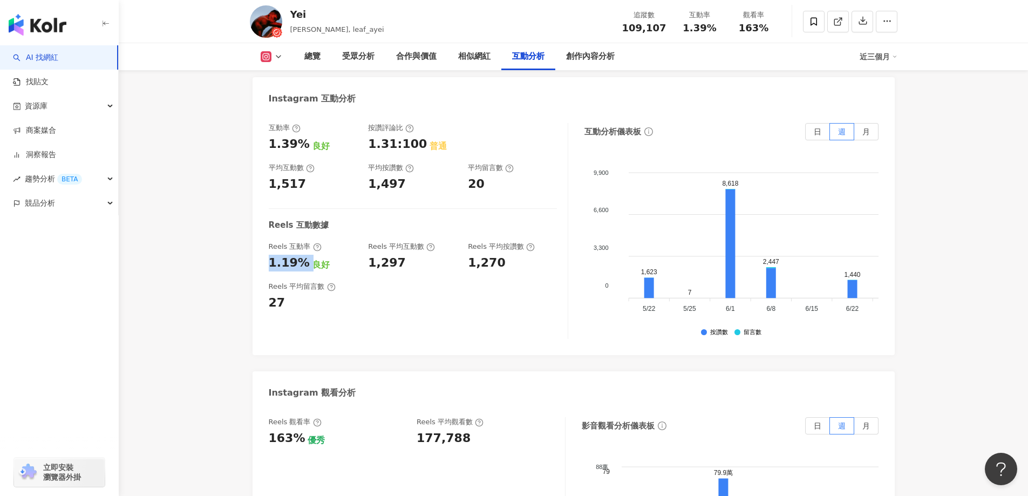
copy div "1.19%"
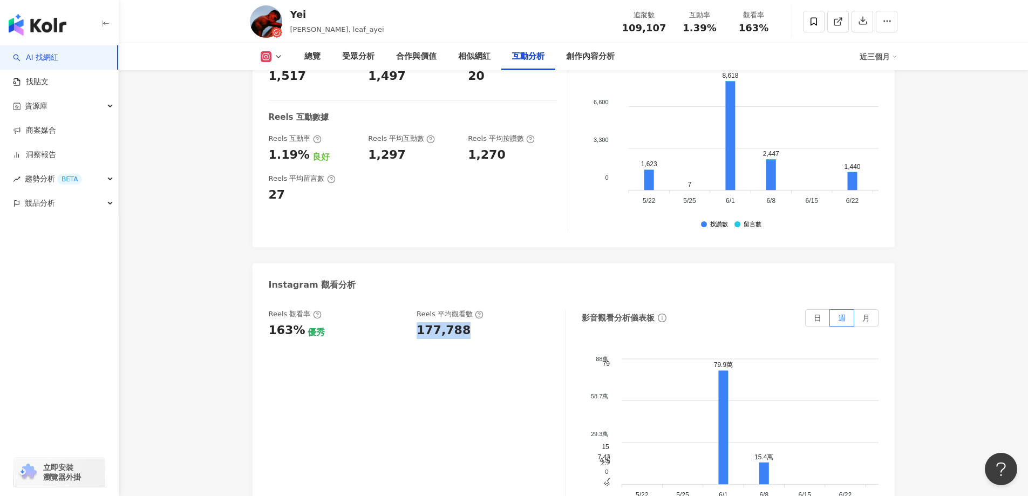
drag, startPoint x: 414, startPoint y: 283, endPoint x: 480, endPoint y: 283, distance: 66.4
click at [478, 309] on div "Reels 觀看率 163% 優秀 Reels 平均觀看數 177,788" at bounding box center [411, 323] width 285 height 29
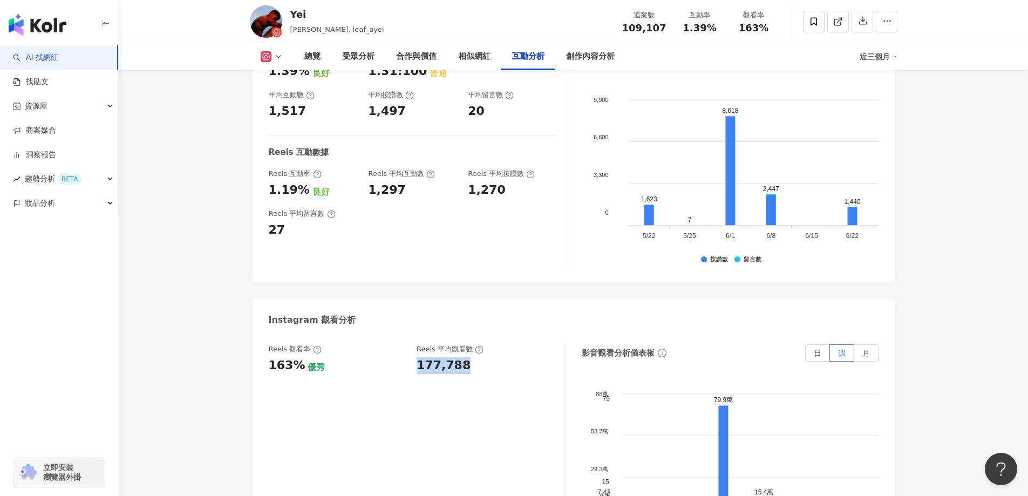
scroll to position [2279, 0]
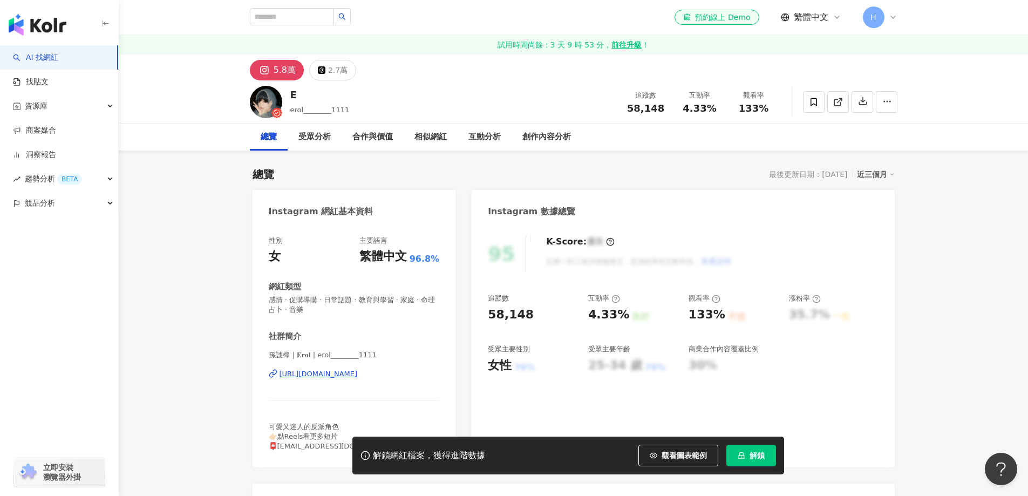
click at [535, 315] on div "95 K-Score : 優良 近期一到三個月積極發文，且漲粉率與互動率高。 查看說明 追蹤數 58,148 互動率 4.33% 良好 觀看率 133% 不佳…" at bounding box center [683, 346] width 423 height 242
click at [496, 316] on div "58,148" at bounding box center [511, 315] width 46 height 17
click at [494, 316] on div "58,148" at bounding box center [511, 315] width 46 height 17
click at [526, 313] on div "58,148" at bounding box center [533, 315] width 90 height 17
drag, startPoint x: 524, startPoint y: 315, endPoint x: 482, endPoint y: 317, distance: 42.1
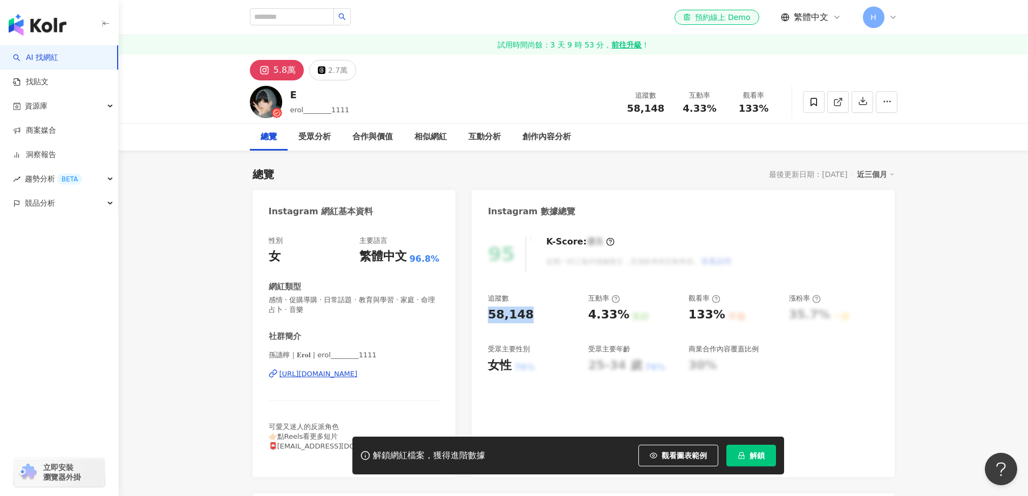
click at [482, 317] on div "95 K-Score : 優良 近期一到三個月積極發文，且漲粉率與互動率高。 查看說明 追蹤數 58,148 互動率 4.33% 良好 觀看率 133% 不佳…" at bounding box center [683, 351] width 423 height 252
copy div "58,148"
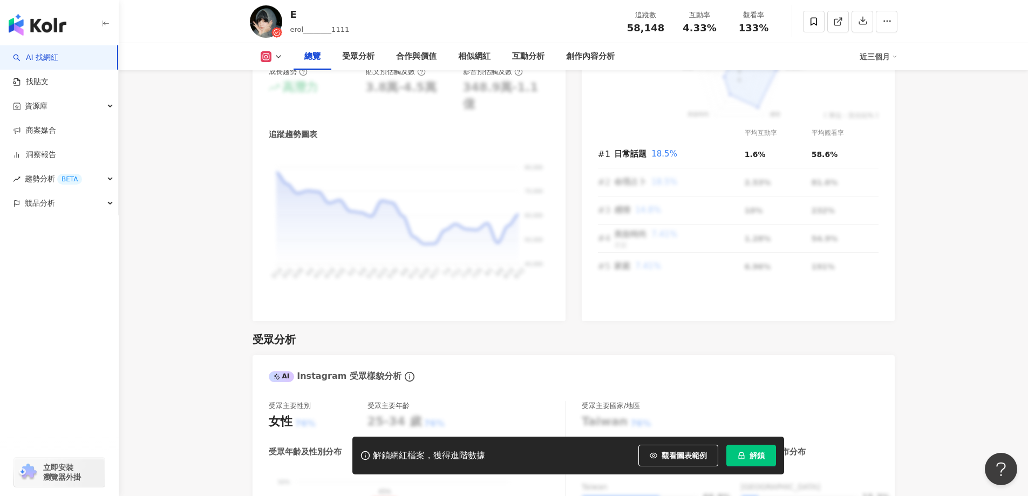
scroll to position [810, 0]
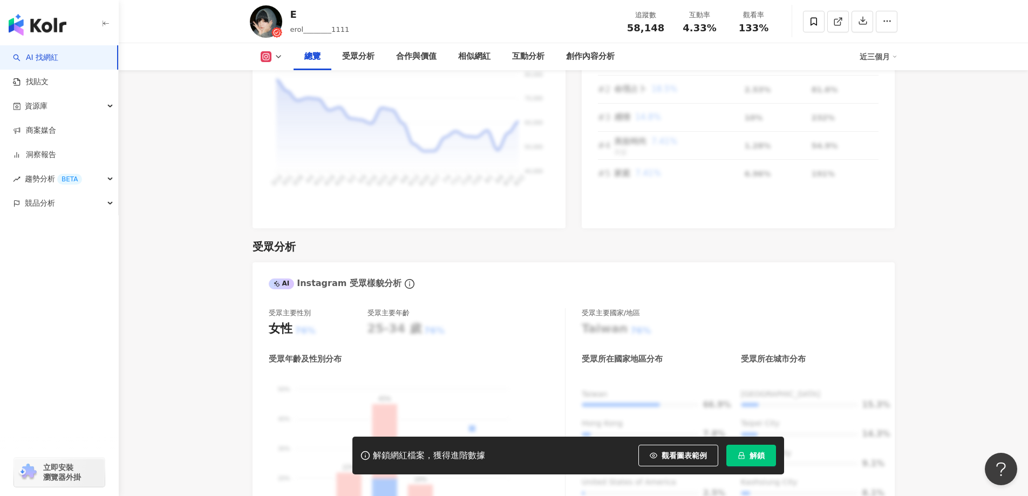
click at [751, 459] on span "解鎖" at bounding box center [757, 455] width 15 height 9
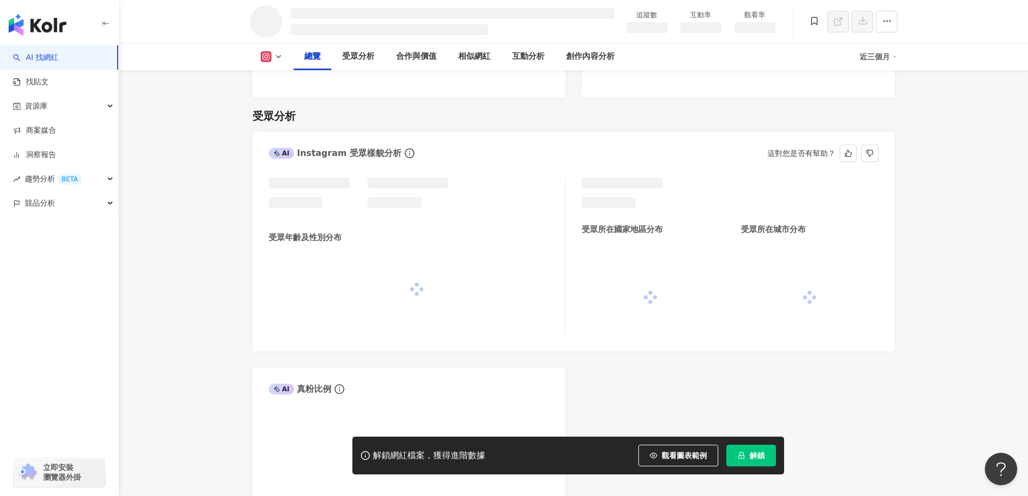
scroll to position [767, 0]
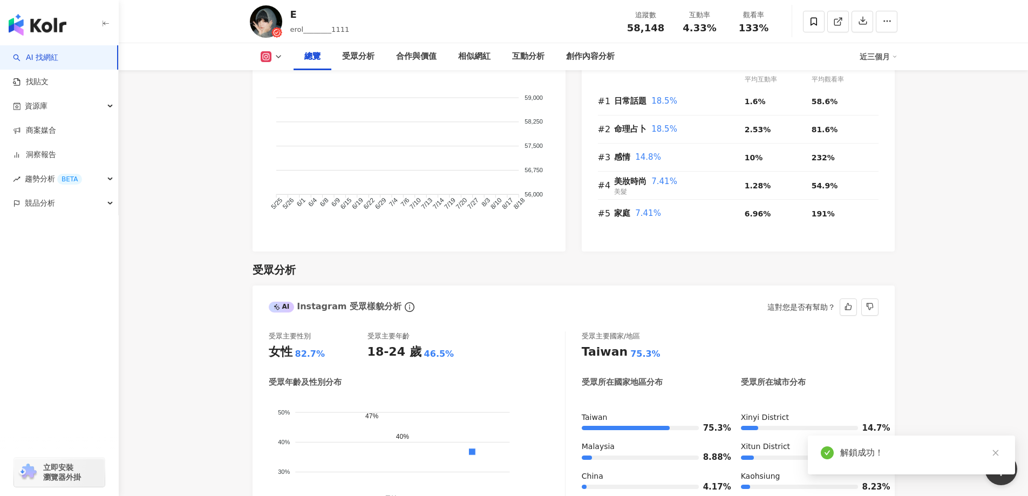
scroll to position [1997, 0]
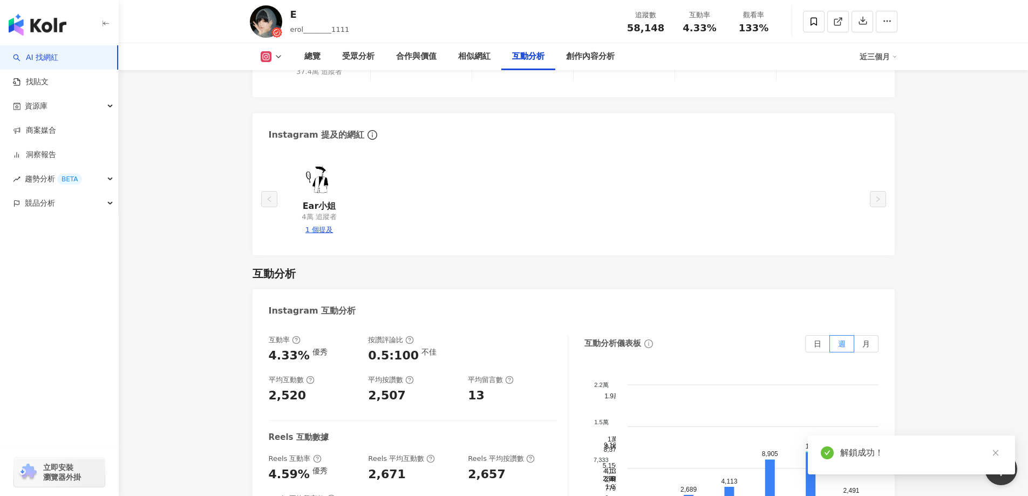
drag, startPoint x: 280, startPoint y: 207, endPoint x: 304, endPoint y: 208, distance: 23.8
click at [304, 324] on div "互動率 4.33% 優秀 按讚評論比 0.5:100 不佳 平均互動數 2,520 平均按讚數 2,507 平均留言數 13 Reels 互動數據 Reels…" at bounding box center [574, 445] width 642 height 243
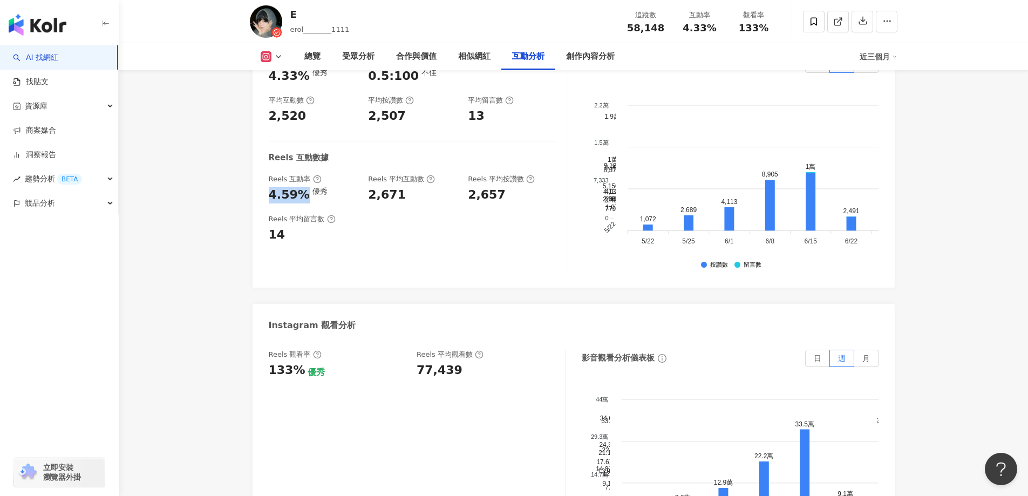
scroll to position [2321, 0]
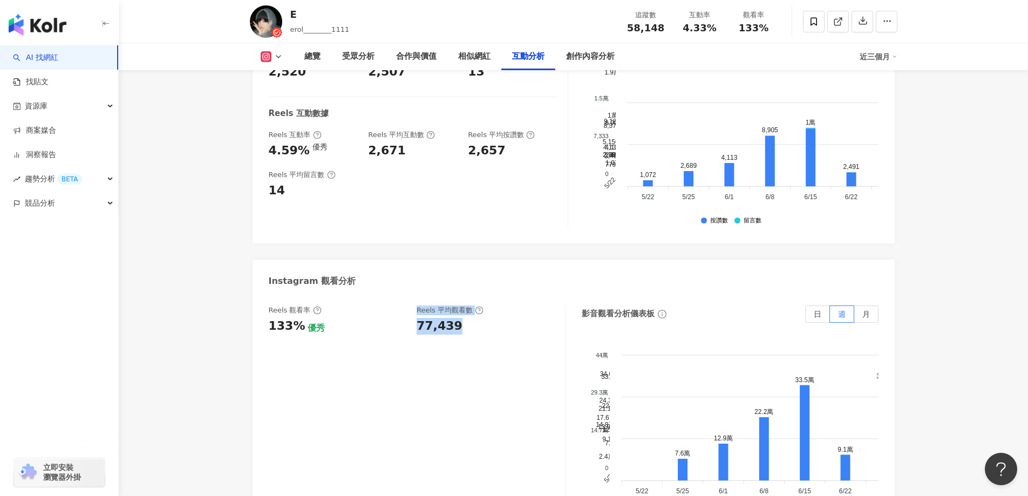
drag, startPoint x: 403, startPoint y: 275, endPoint x: 482, endPoint y: 275, distance: 79.3
click at [482, 305] on div "Reels 觀看率 133% 優秀 Reels 平均觀看數 77,439" at bounding box center [411, 319] width 285 height 29
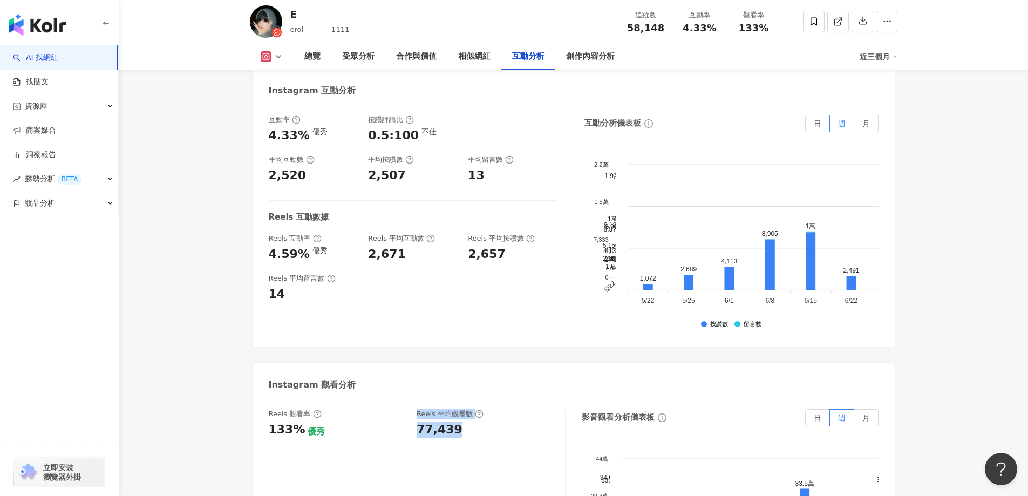
scroll to position [2213, 0]
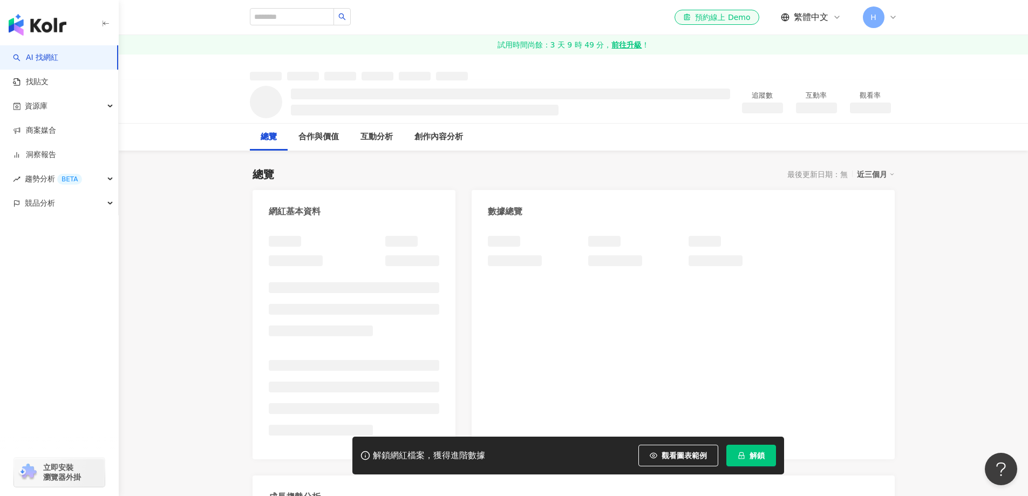
click at [759, 460] on span "解鎖" at bounding box center [757, 455] width 15 height 9
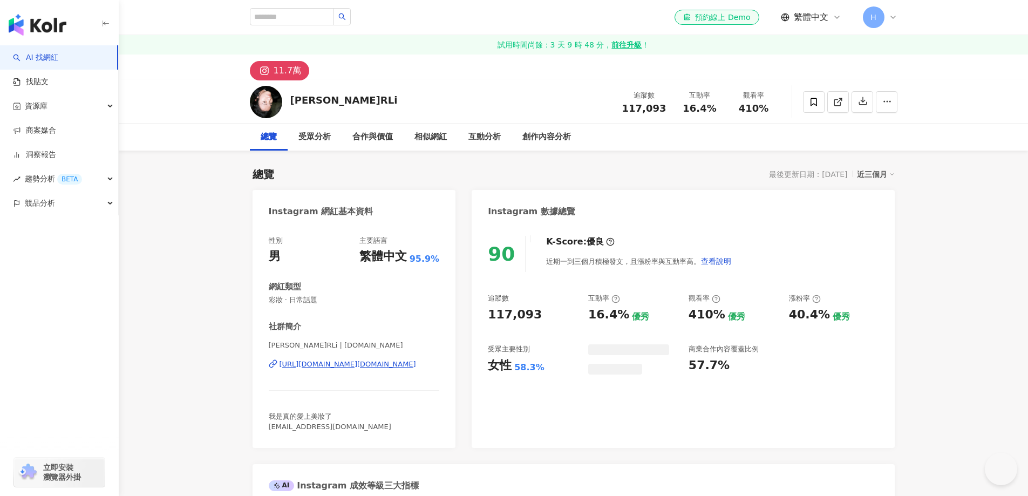
click at [545, 316] on div "117,093" at bounding box center [533, 315] width 90 height 17
click at [534, 316] on div "117,093" at bounding box center [533, 315] width 90 height 17
click at [550, 316] on div "117,093" at bounding box center [533, 315] width 90 height 17
click at [500, 315] on div "117,093" at bounding box center [515, 315] width 54 height 17
drag, startPoint x: 483, startPoint y: 318, endPoint x: 532, endPoint y: 316, distance: 49.1
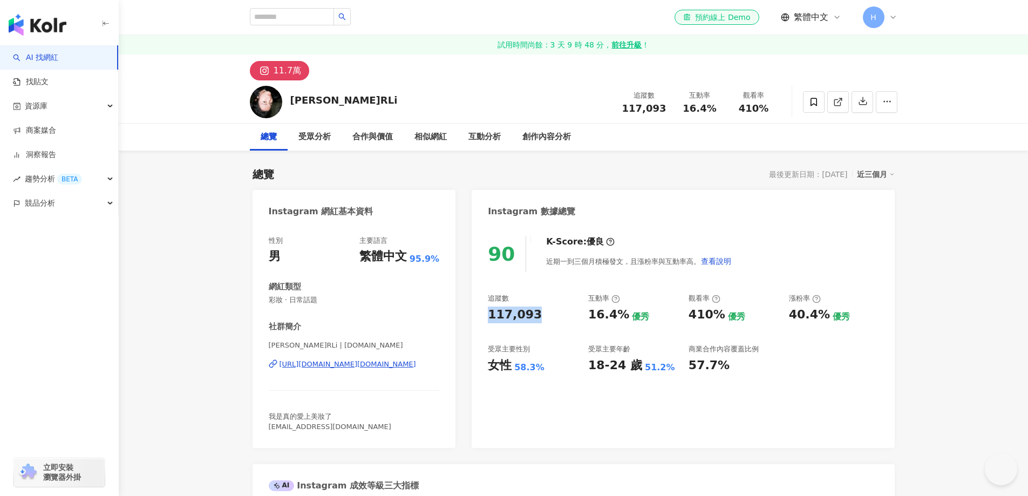
click at [532, 316] on div "90 K-Score : 優良 近期一到三個月積極發文，且漲粉率與互動率高。 查看說明 追蹤數 117,093 互動率 16.4% 優秀 觀看率 410% 優…" at bounding box center [683, 336] width 423 height 223
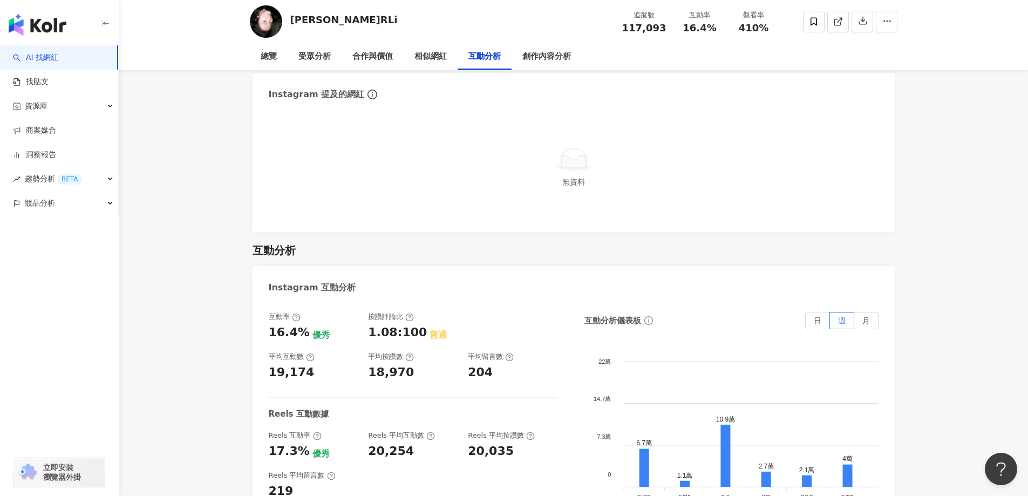
scroll to position [2159, 0]
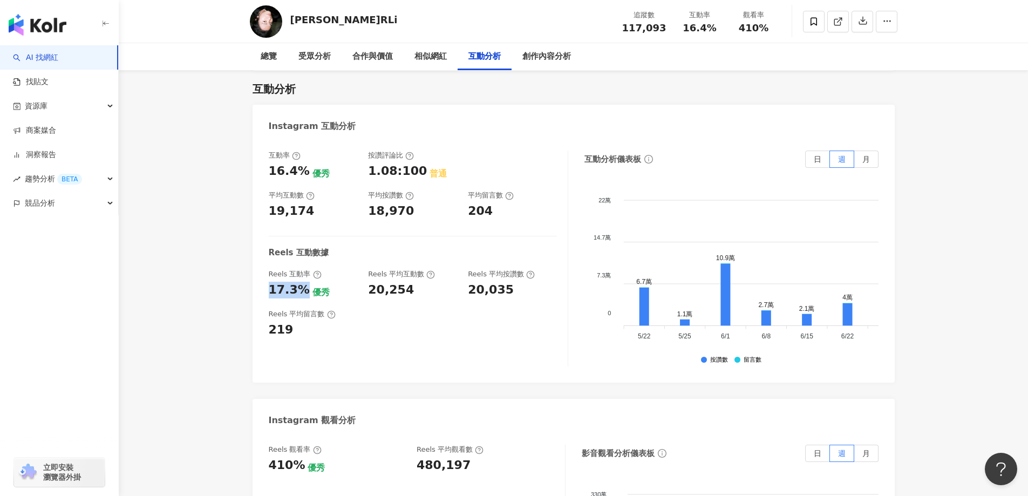
drag, startPoint x: 268, startPoint y: 253, endPoint x: 304, endPoint y: 253, distance: 36.2
click at [304, 282] on div "17.3% 優秀" at bounding box center [313, 290] width 89 height 17
copy div "17.3%"
drag, startPoint x: 417, startPoint y: 430, endPoint x: 487, endPoint y: 430, distance: 69.6
click at [487, 457] on div "480,197" at bounding box center [486, 465] width 138 height 17
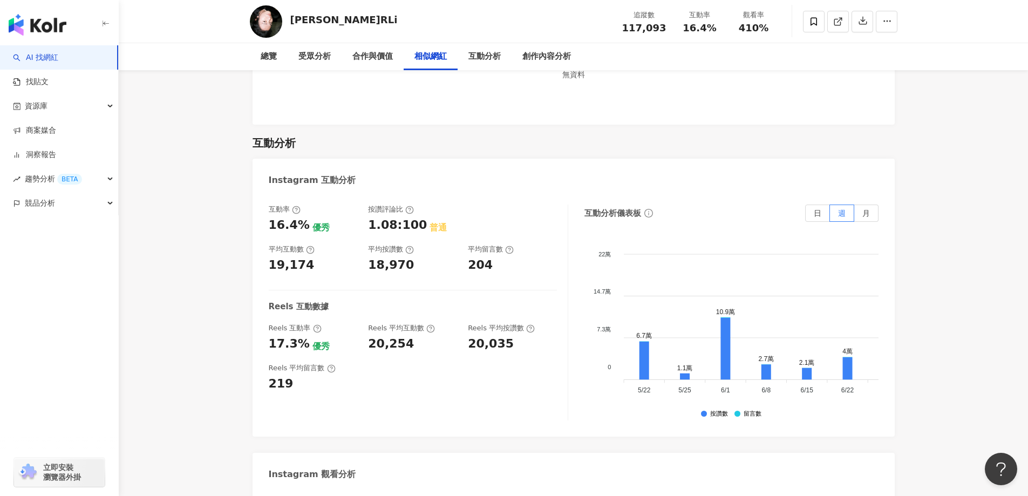
scroll to position [2051, 0]
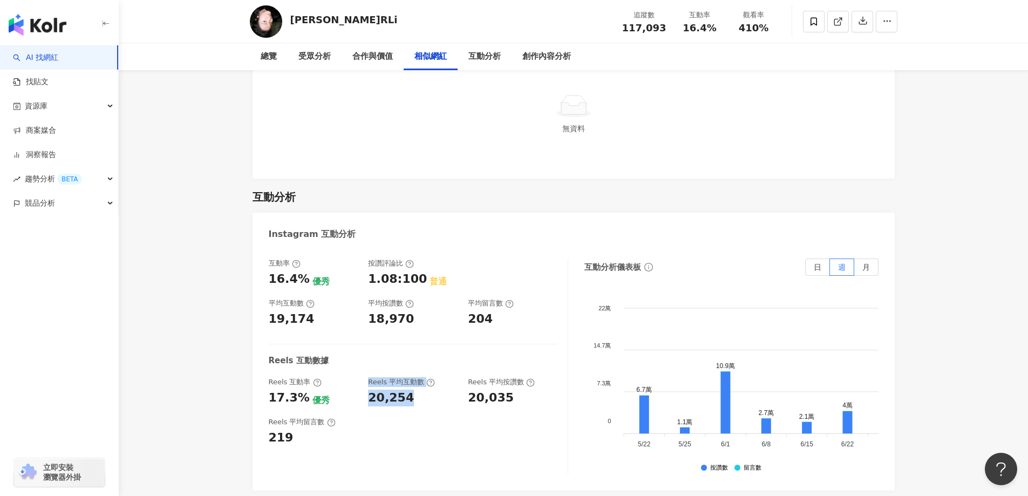
drag, startPoint x: 368, startPoint y: 361, endPoint x: 408, endPoint y: 368, distance: 41.0
click at [408, 368] on div "互動率 16.4% 優秀 按讚評論比 1.08:100 普通 平均互動數 19,174 平均按讚數 18,970 平均留言數 204 Reels 互動數據 R…" at bounding box center [419, 367] width 300 height 216
click at [376, 390] on div "20,254" at bounding box center [391, 398] width 46 height 17
drag, startPoint x: 369, startPoint y: 363, endPoint x: 408, endPoint y: 362, distance: 39.4
click at [408, 377] on div "Reels 互動率 17.3% 優秀 Reels 平均互動數 20,254 Reels 平均按讚數 20,035" at bounding box center [413, 391] width 288 height 29
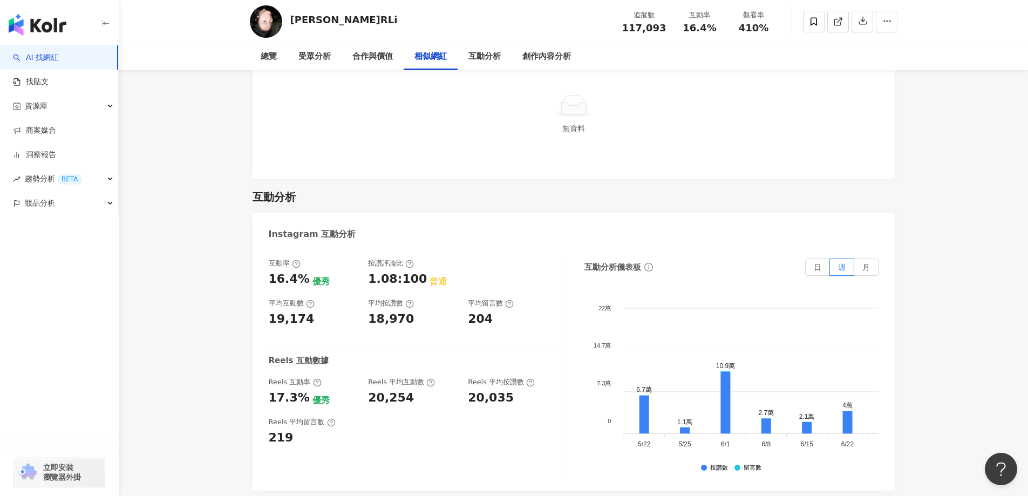
click at [429, 426] on div "互動率 16.4% 優秀 按讚評論比 1.08:100 普通 平均互動數 19,174 平均按讚數 18,970 平均留言數 204 Reels 互動數據 R…" at bounding box center [419, 367] width 300 height 216
drag, startPoint x: 382, startPoint y: 361, endPoint x: 425, endPoint y: 358, distance: 43.2
click at [425, 377] on div "Reels 互動率 17.3% 優秀 Reels 平均互動數 20,254 Reels 平均按讚數 20,035" at bounding box center [413, 391] width 288 height 29
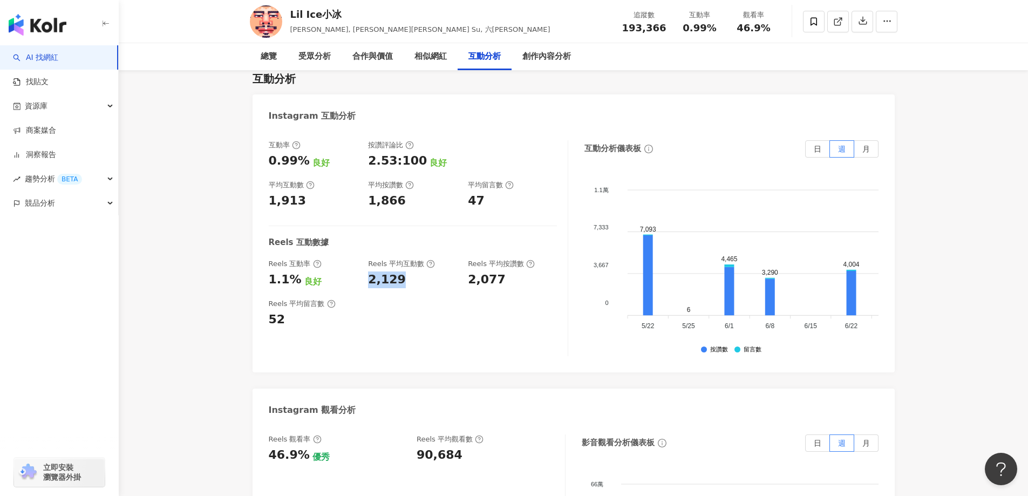
drag, startPoint x: 367, startPoint y: 259, endPoint x: 424, endPoint y: 259, distance: 56.7
click at [424, 259] on div "Reels 互動率 1.1% 良好 Reels 平均互動數 2,129 Reels 平均按讚數 2,077" at bounding box center [413, 273] width 288 height 29
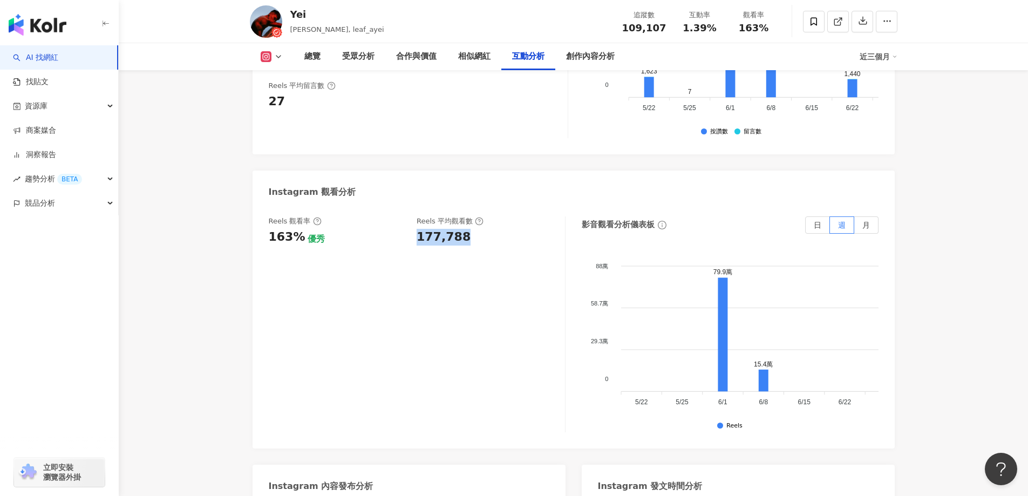
scroll to position [2171, 0]
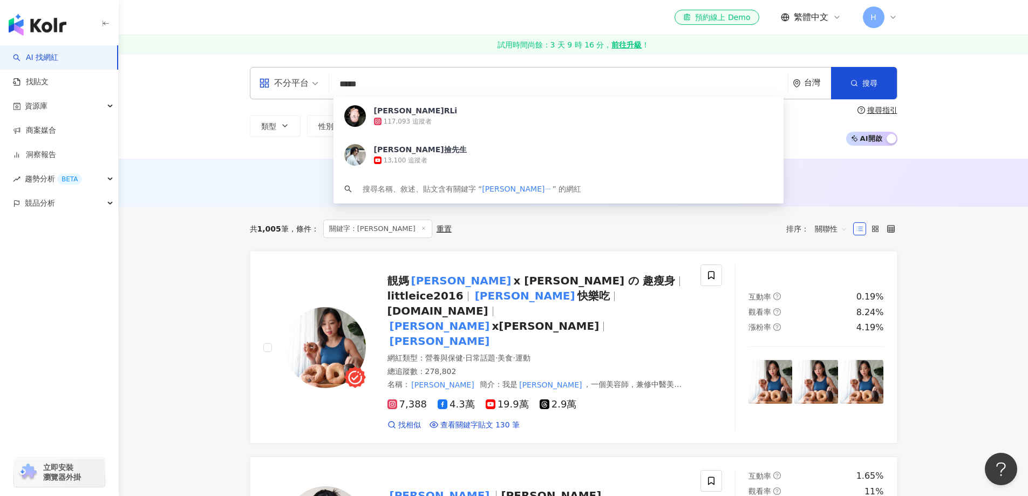
type input "***"
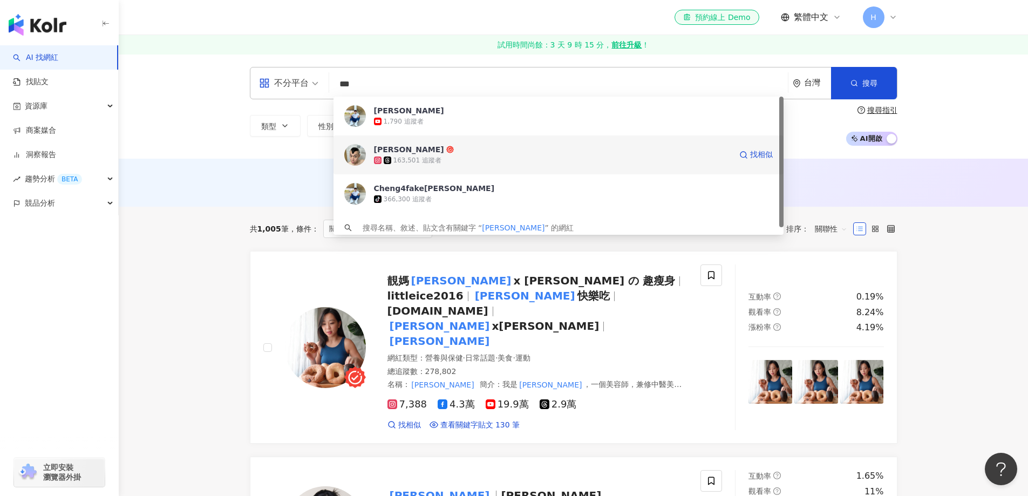
click at [350, 157] on img at bounding box center [355, 155] width 22 height 22
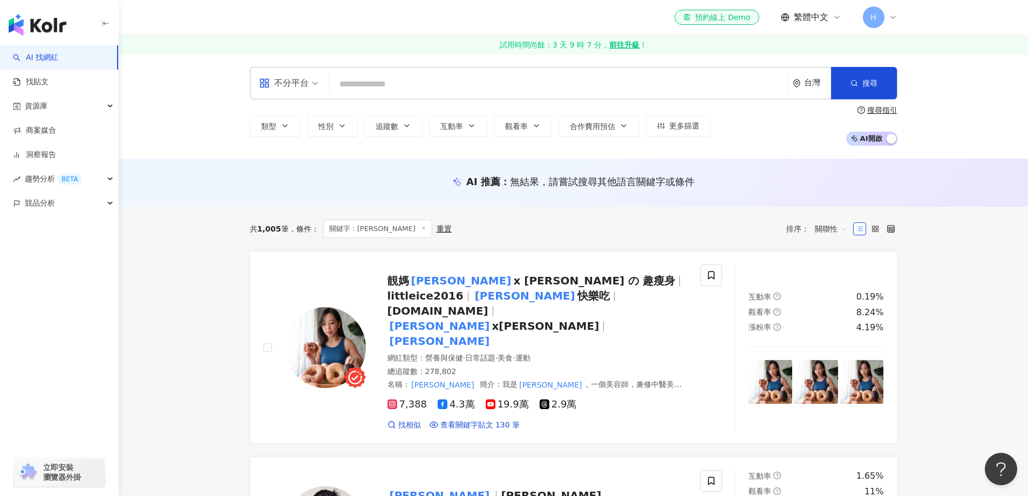
click at [395, 81] on input "search" at bounding box center [559, 84] width 450 height 21
paste input "**********"
type input "**********"
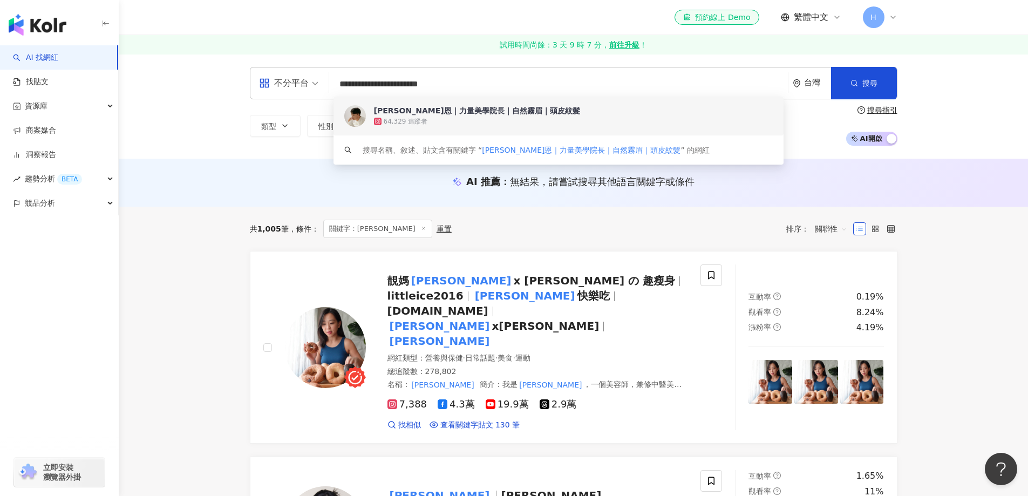
click at [438, 115] on div "wayne維恩｜力量美學院長｜自然霧眉｜頭皮紋髮" at bounding box center [477, 110] width 206 height 11
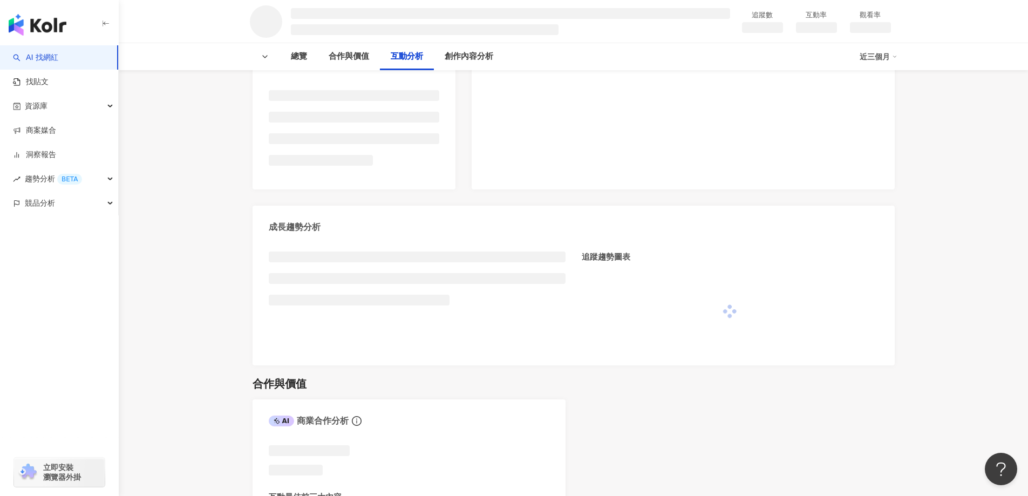
scroll to position [1079, 0]
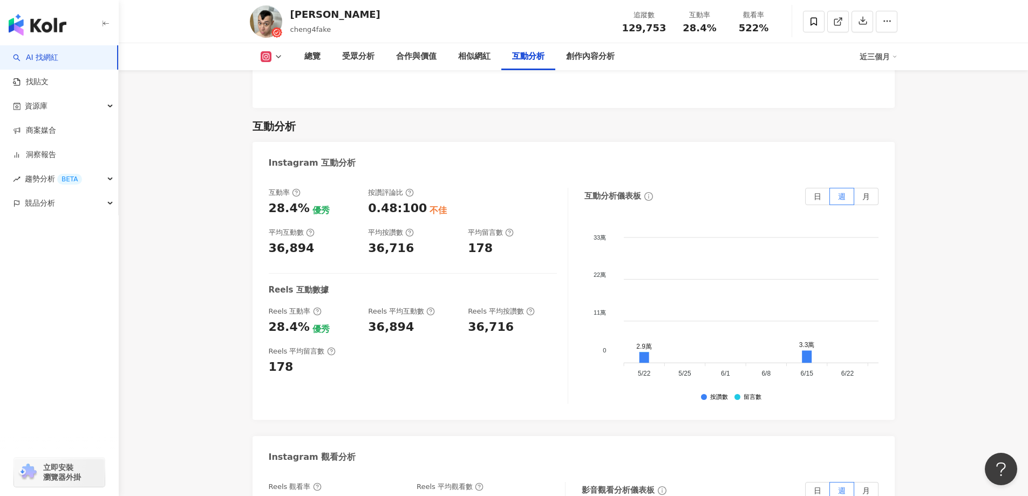
scroll to position [2281, 0]
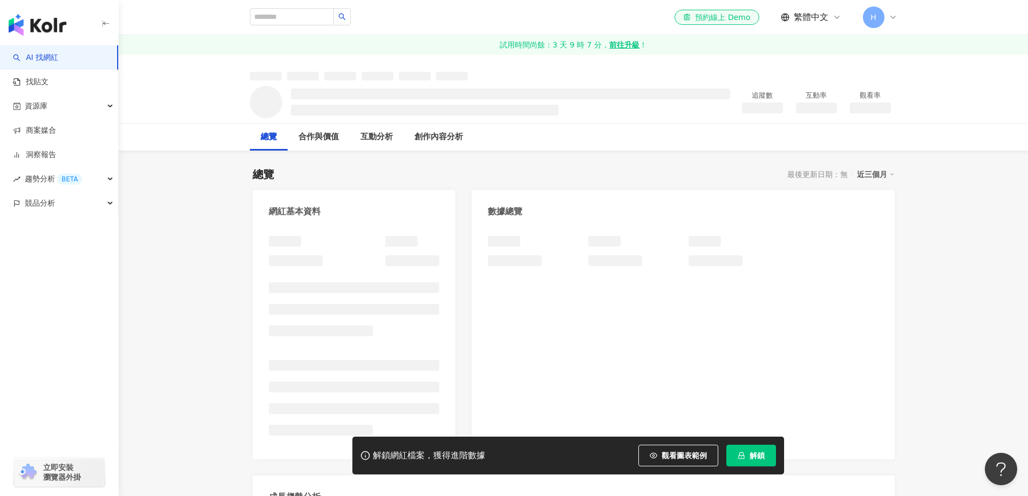
click at [755, 458] on span "解鎖" at bounding box center [757, 455] width 15 height 9
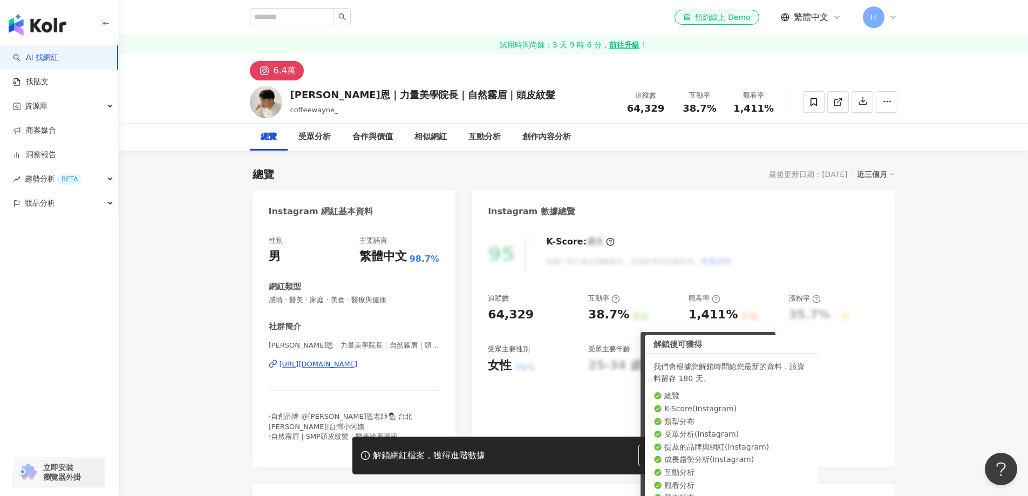
scroll to position [108, 0]
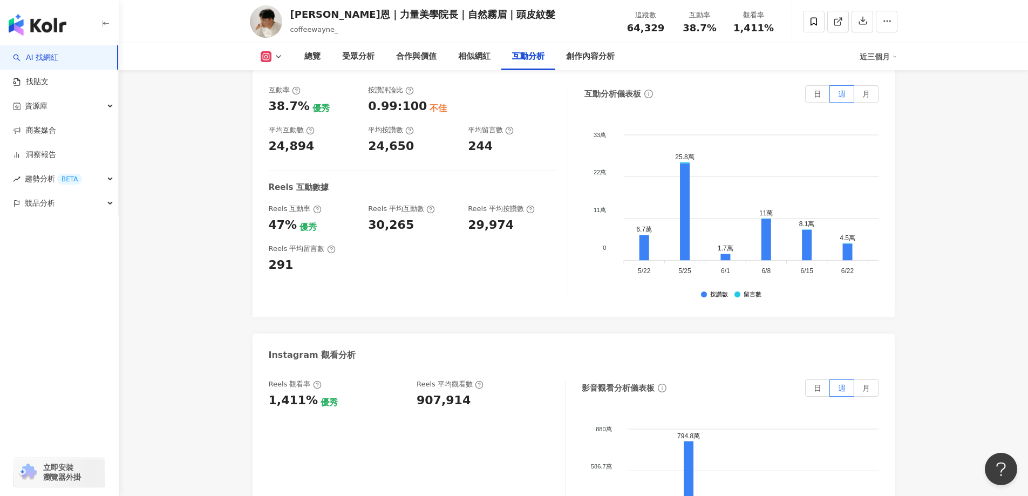
scroll to position [2261, 0]
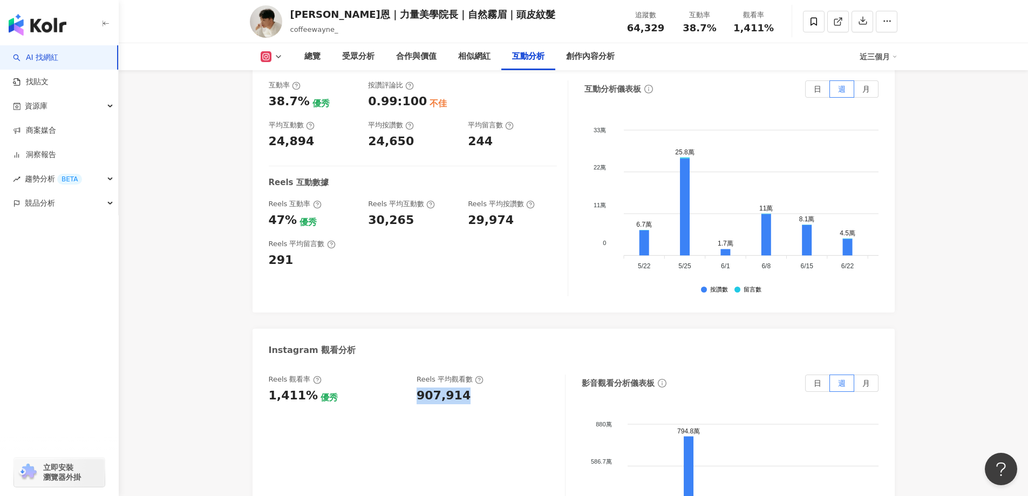
drag, startPoint x: 416, startPoint y: 369, endPoint x: 534, endPoint y: 366, distance: 118.2
click at [533, 375] on div "Reels 觀看率 1,411% 優秀 [PERSON_NAME] 平均觀看數 907,914" at bounding box center [411, 389] width 285 height 29
drag, startPoint x: 362, startPoint y: 193, endPoint x: 435, endPoint y: 192, distance: 72.9
click at [435, 199] on div "Reels 互動率 47% 優秀 Reels 平均互動數 30,265 Reels 平均按讚數 29,974" at bounding box center [413, 213] width 288 height 29
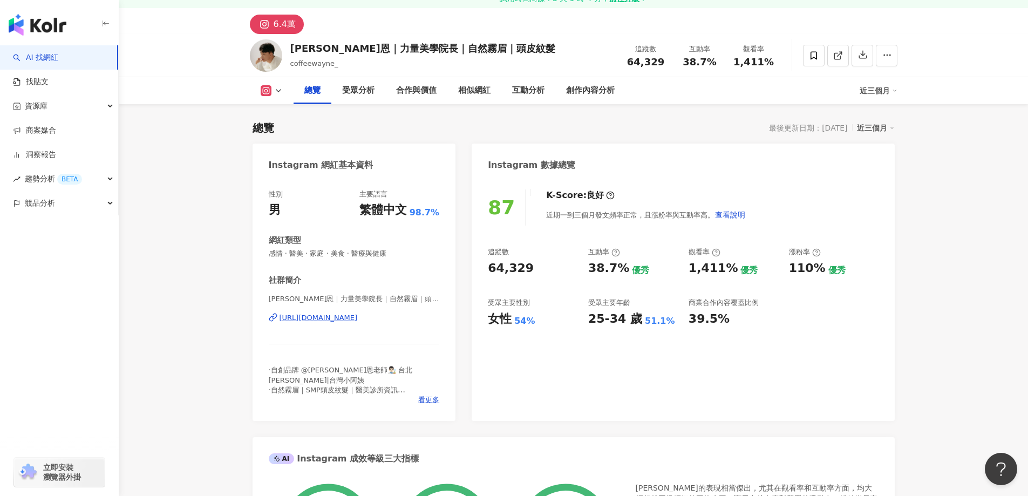
scroll to position [108, 0]
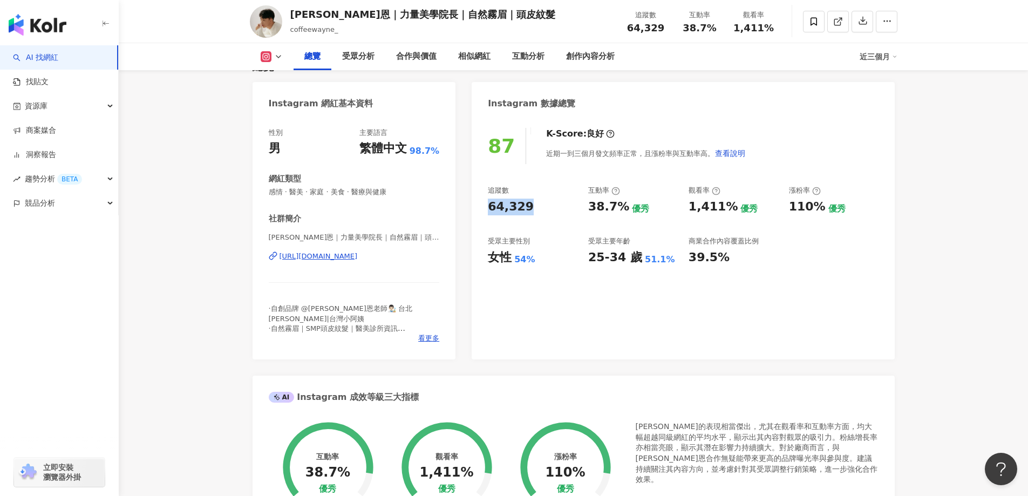
drag, startPoint x: 491, startPoint y: 212, endPoint x: 554, endPoint y: 212, distance: 63.1
click at [554, 212] on div "64,329" at bounding box center [533, 207] width 90 height 17
copy div "64,329"
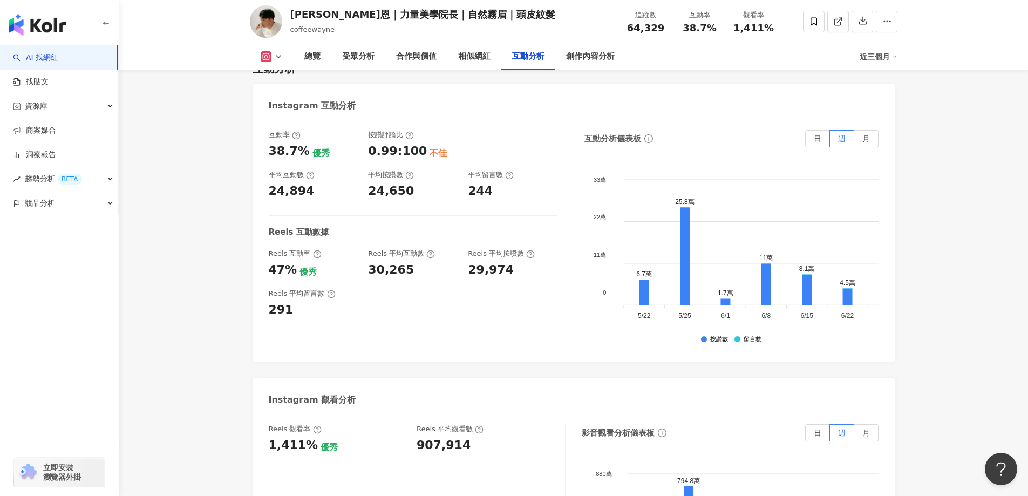
scroll to position [2159, 0]
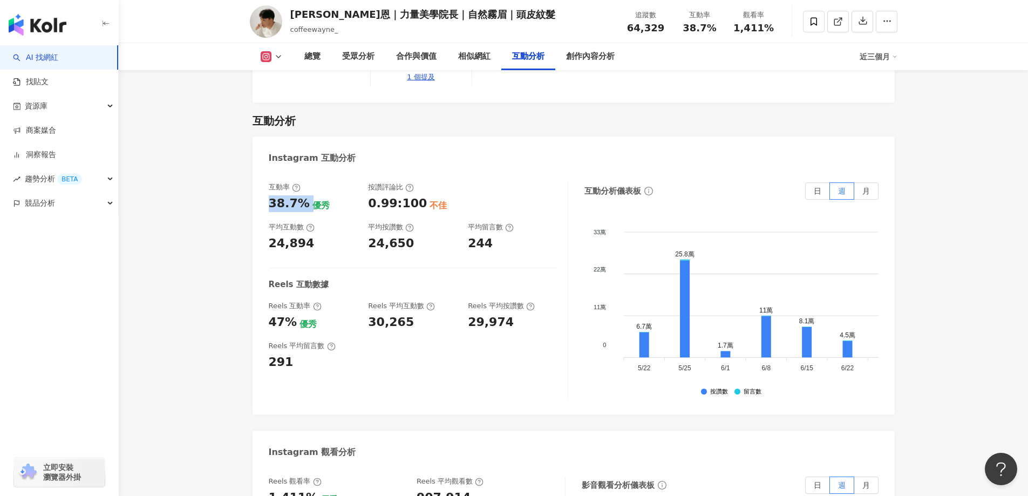
drag, startPoint x: 268, startPoint y: 176, endPoint x: 305, endPoint y: 175, distance: 37.8
click at [305, 175] on div "互動率 38.7% 優秀 按讚評論比 0.99:100 不佳 平均互動數 24,894 平均按讚數 24,650 平均留言數 244 Reels 互動數據 R…" at bounding box center [574, 293] width 642 height 243
drag, startPoint x: 268, startPoint y: 297, endPoint x: 298, endPoint y: 296, distance: 30.2
click at [298, 314] on div "47% 優秀" at bounding box center [313, 322] width 89 height 17
copy div "47%"
